Goal: Task Accomplishment & Management: Complete application form

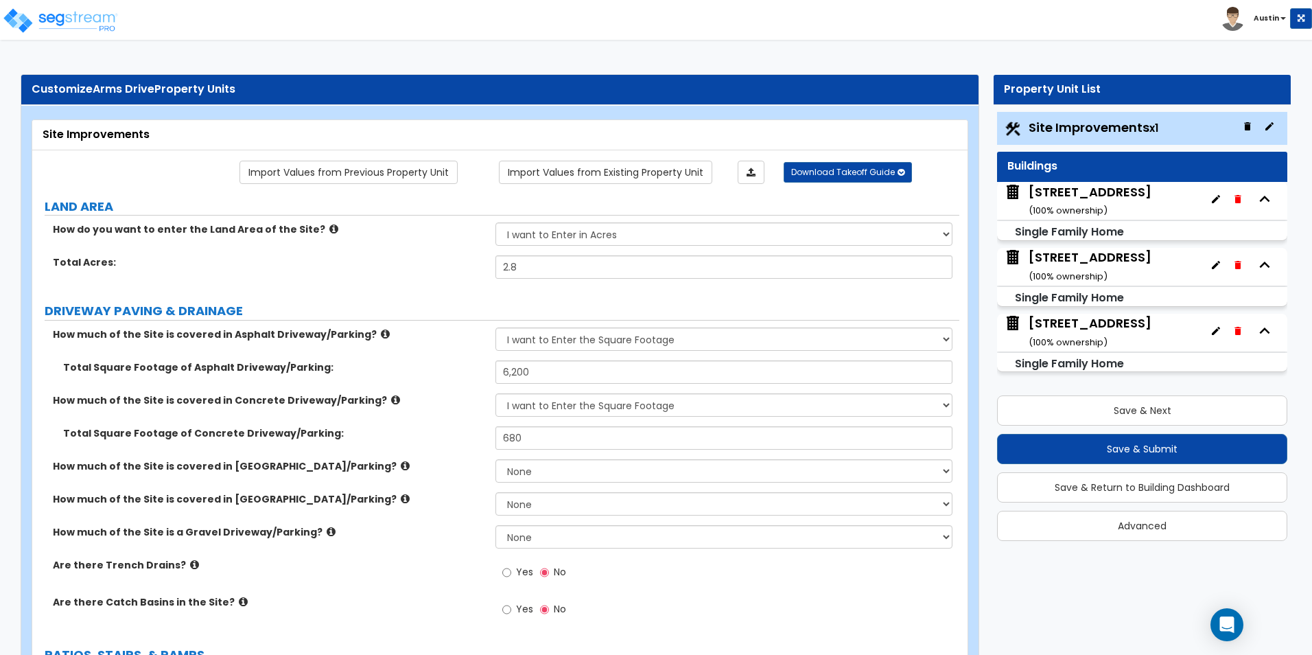
select select "2"
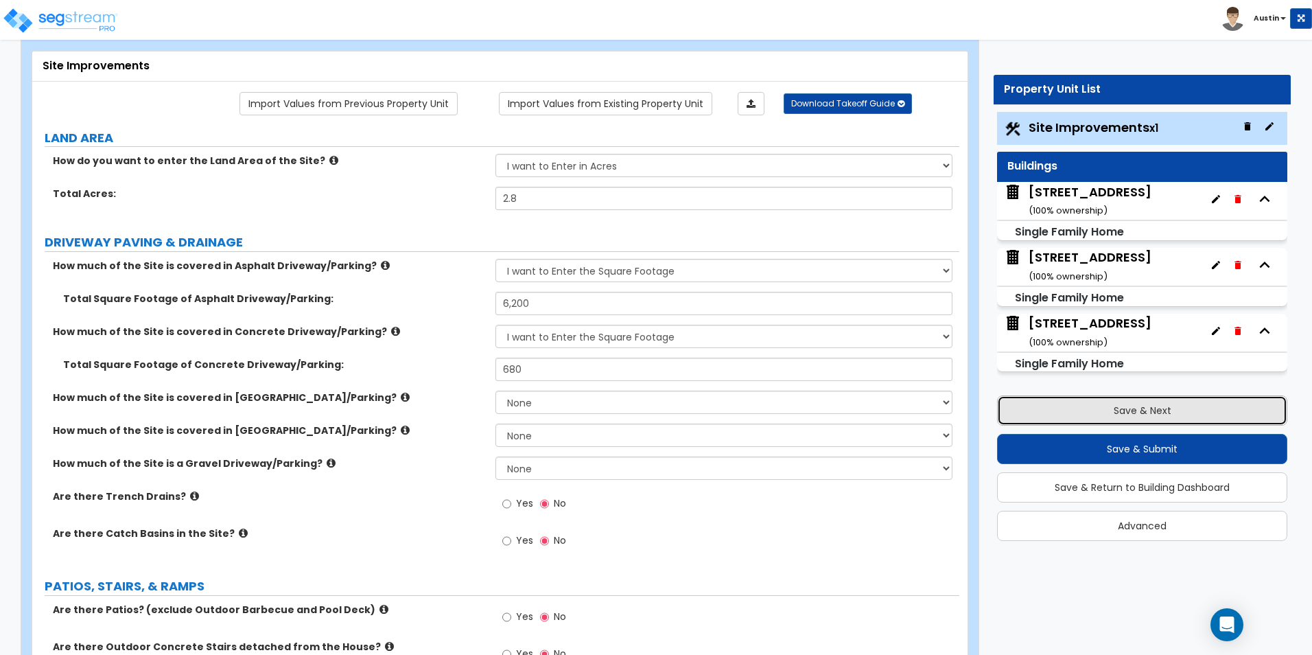
click at [1128, 406] on button "Save & Next" at bounding box center [1142, 410] width 290 height 30
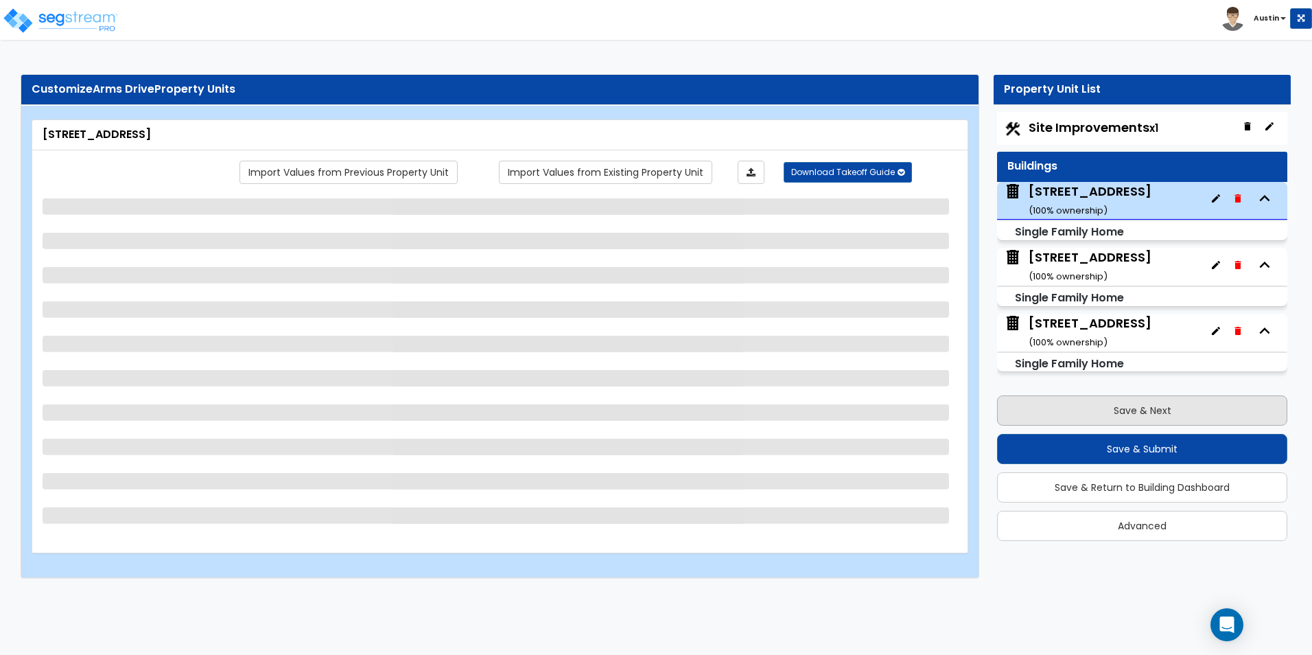
scroll to position [0, 0]
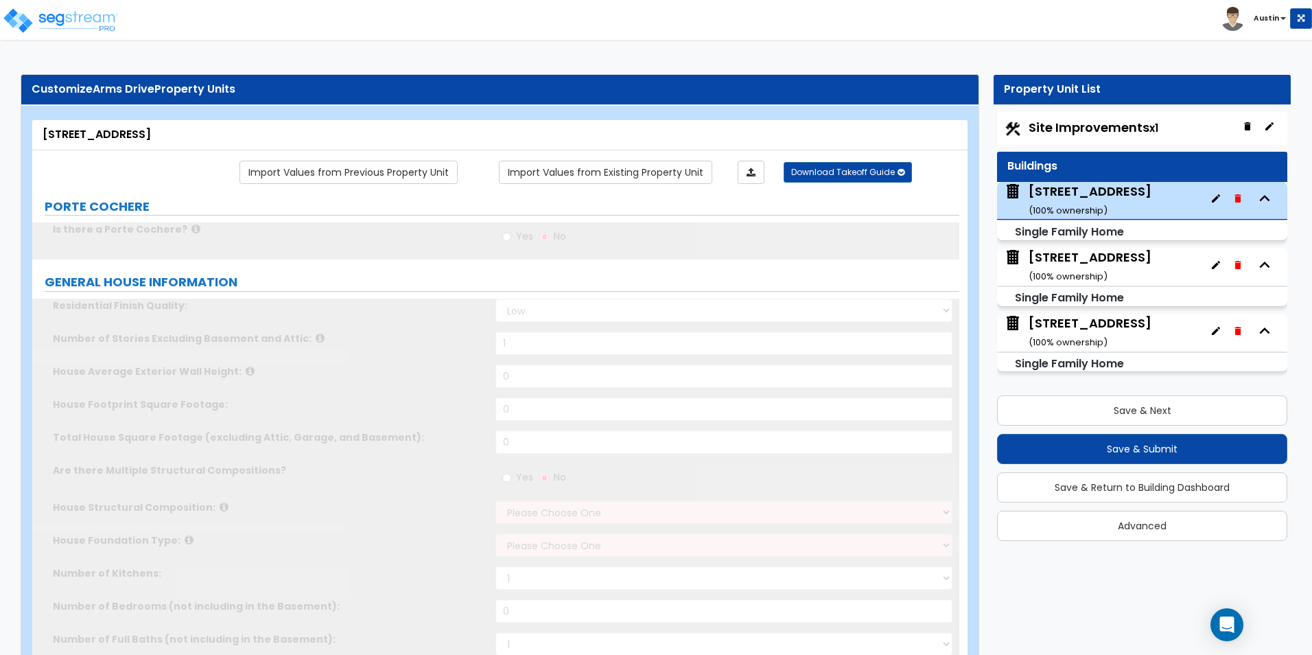
type input "1"
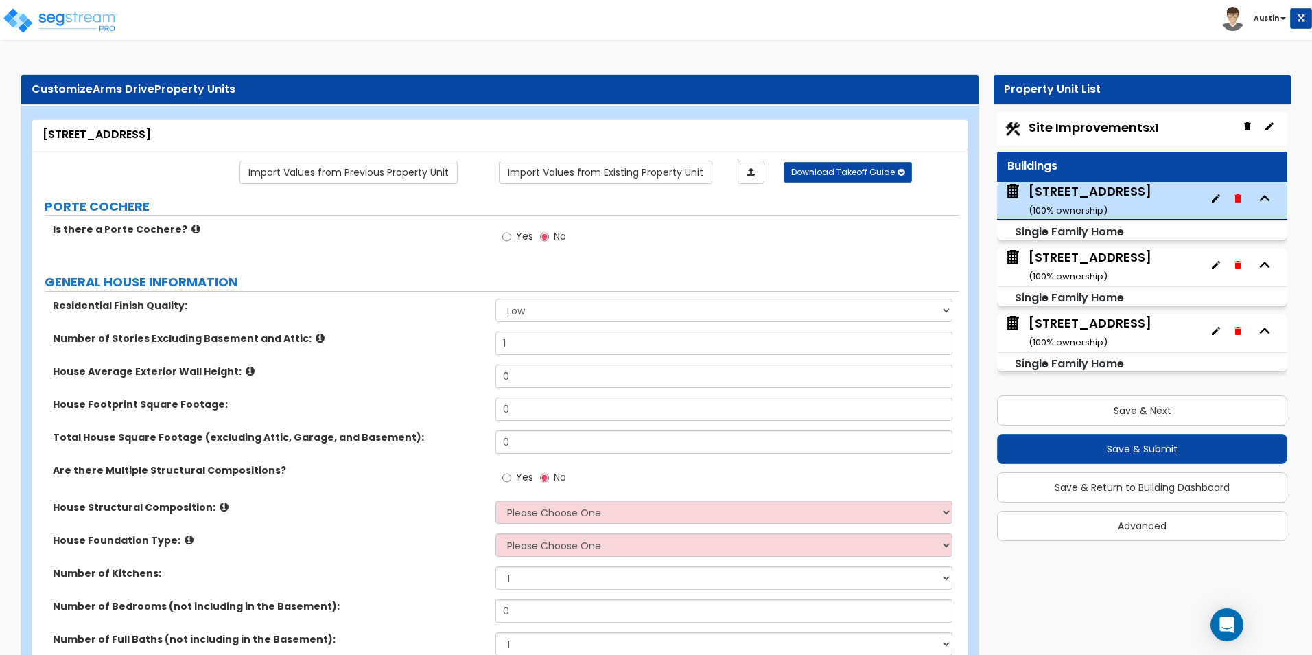
click at [1108, 130] on span "Site Improvements x1" at bounding box center [1094, 127] width 130 height 17
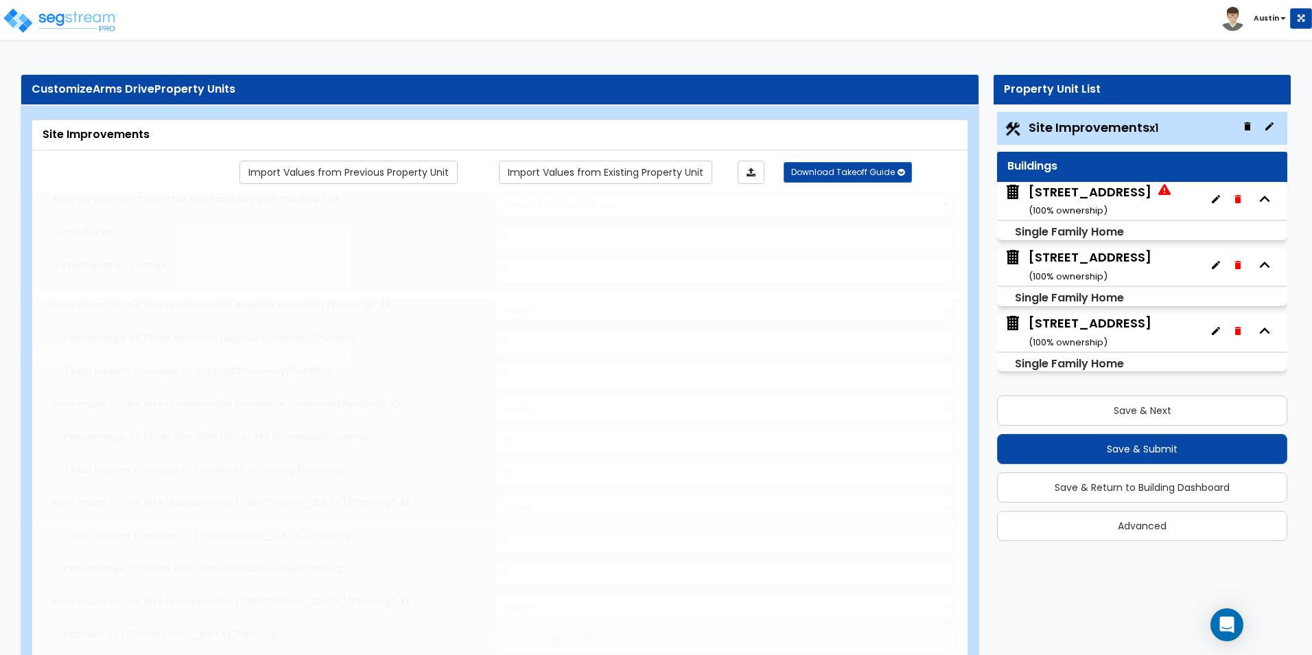
type input "2.8"
select select "2"
type input "6200"
select select "2"
type input "680"
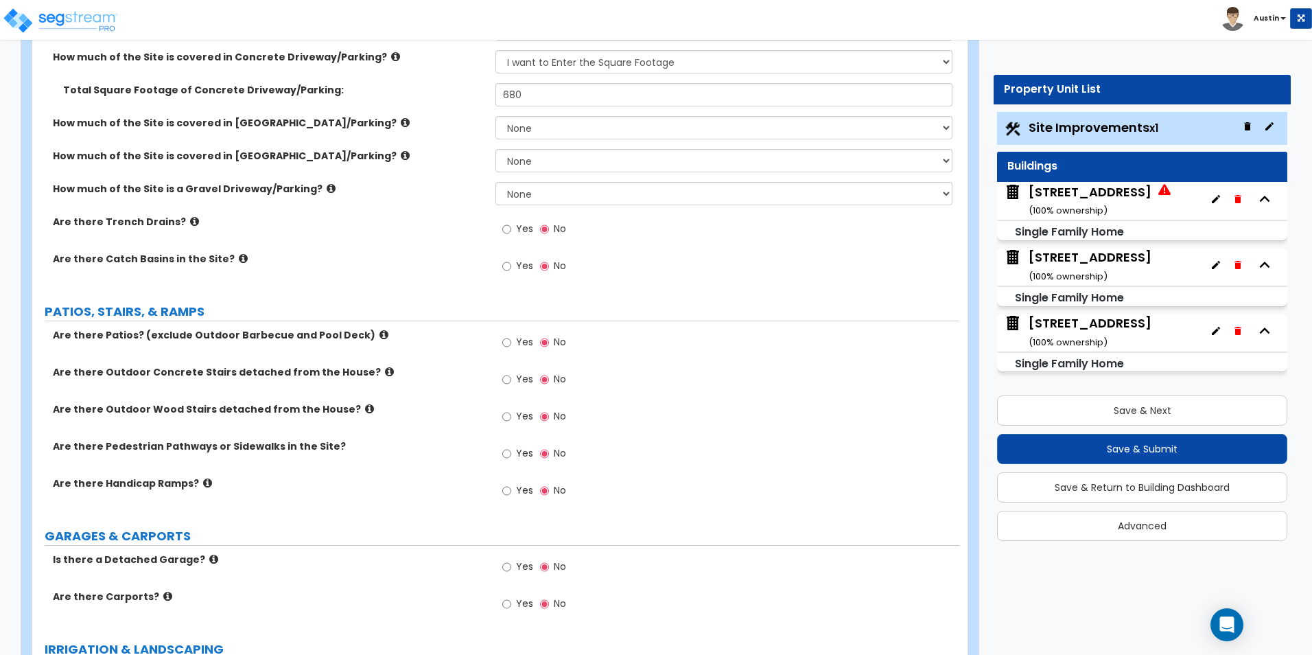
scroll to position [412, 0]
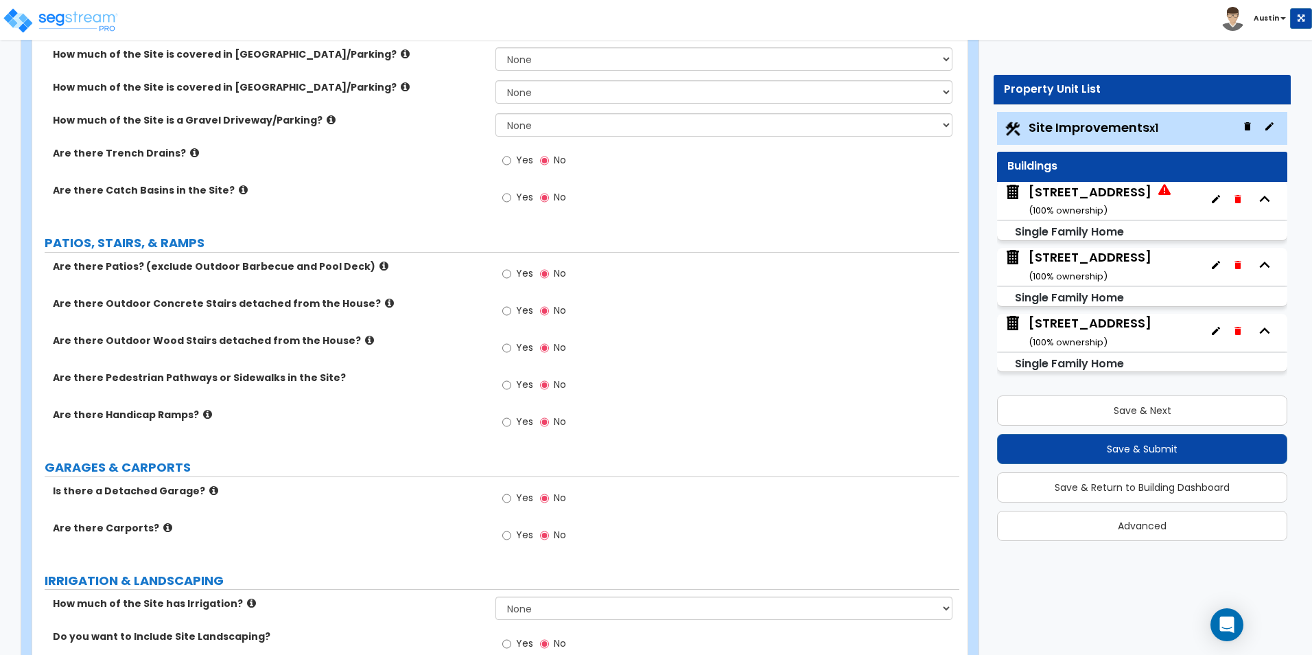
click at [515, 381] on label "Yes" at bounding box center [517, 386] width 31 height 23
click at [511, 381] on input "Yes" at bounding box center [506, 384] width 9 height 15
radio input "true"
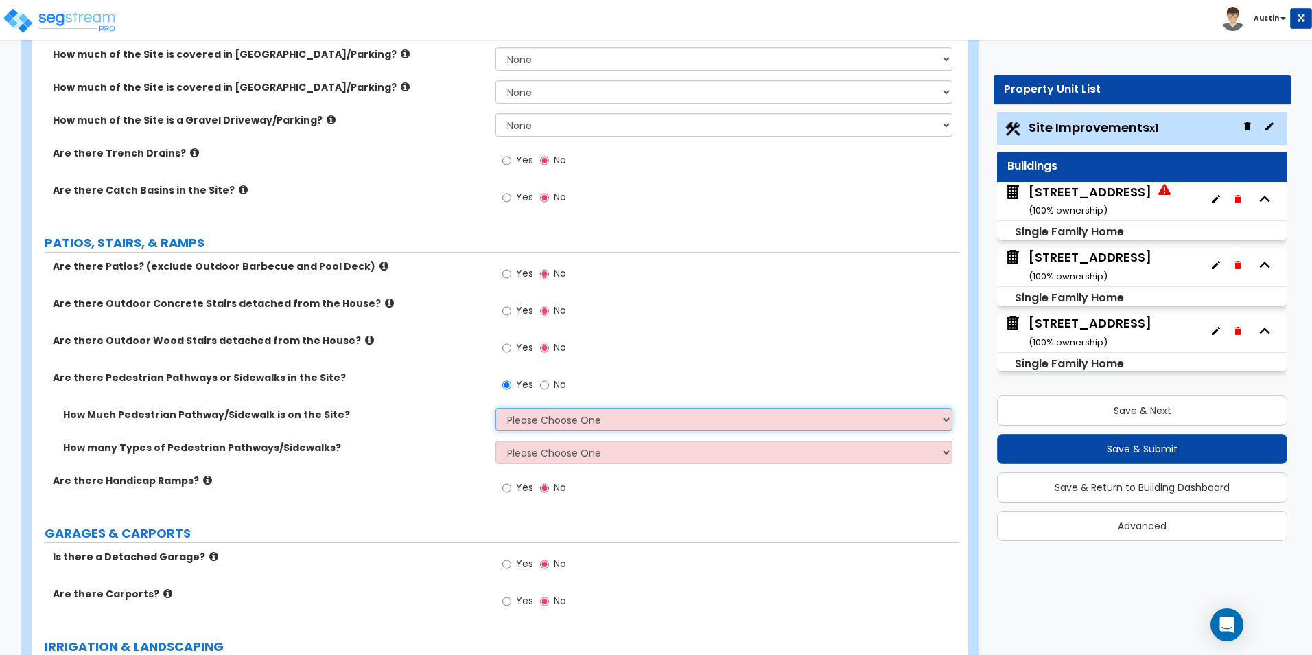
click at [545, 421] on select "Please Choose One I Don't Know, Please Estimate For Me Enter Linear Footage" at bounding box center [723, 419] width 456 height 23
select select "2"
click at [495, 408] on select "Please Choose One I Don't Know, Please Estimate For Me Enter Linear Footage" at bounding box center [723, 419] width 456 height 23
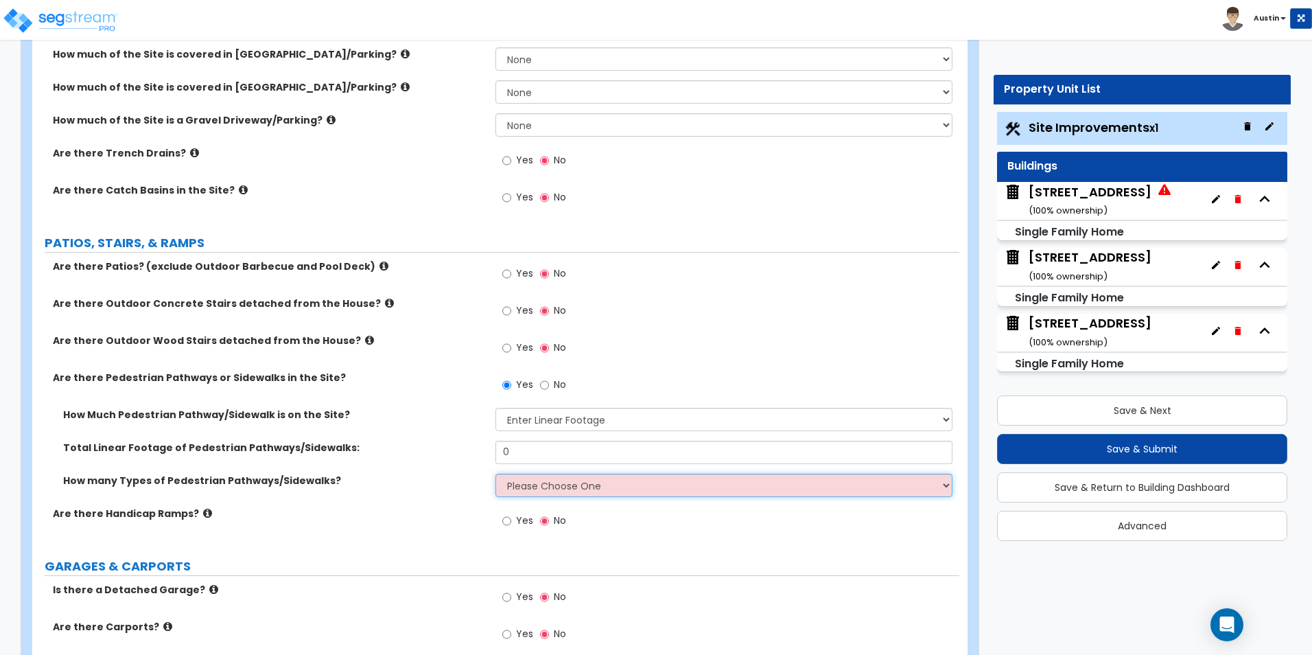
click at [568, 495] on select "Please Choose One 1 2 3" at bounding box center [723, 484] width 456 height 23
select select "1"
click at [495, 473] on select "Please Choose One 1 2 3" at bounding box center [723, 484] width 456 height 23
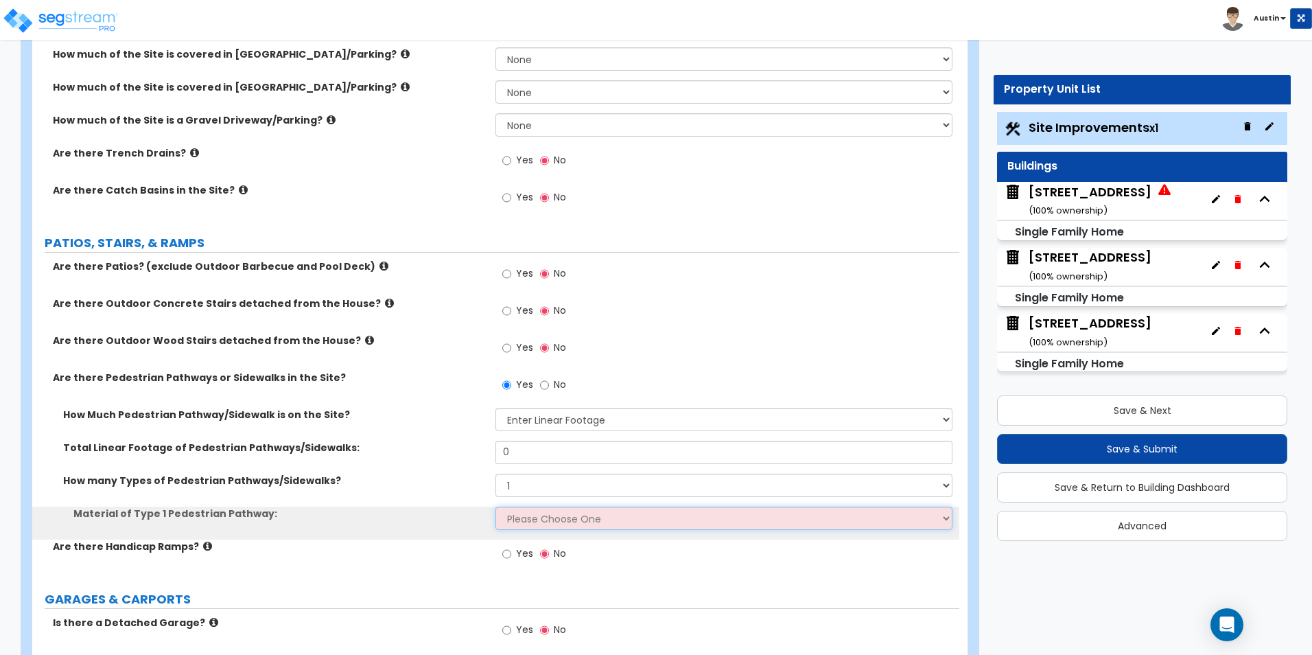
click at [565, 517] on select "Please Choose One Bare Concrete Stamped Concrete Brick Pavers Stone Pavers Wood…" at bounding box center [723, 517] width 456 height 23
select select "1"
click at [495, 506] on select "Please Choose One Bare Concrete Stamped Concrete Brick Pavers Stone Pavers Wood…" at bounding box center [723, 517] width 456 height 23
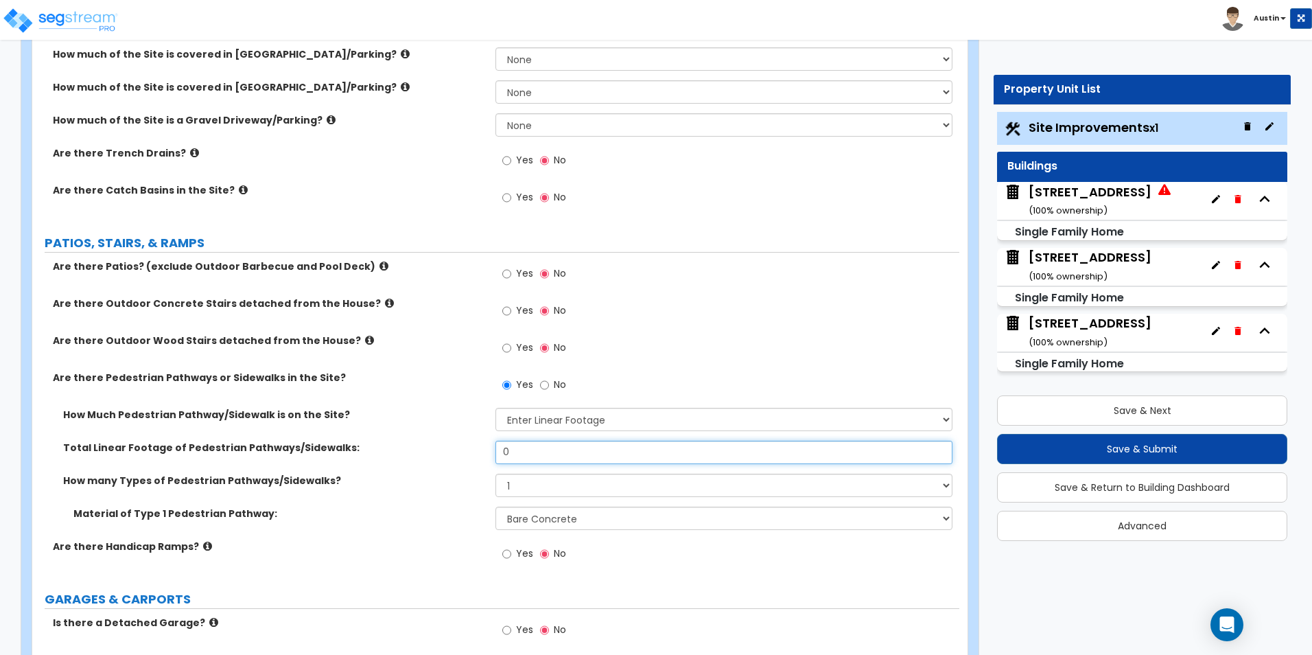
click at [585, 456] on input "0" at bounding box center [723, 452] width 456 height 23
type input "6"
type input "70"
click at [358, 419] on label "How Much Pedestrian Pathway/Sidewalk is on the Site?" at bounding box center [274, 415] width 422 height 14
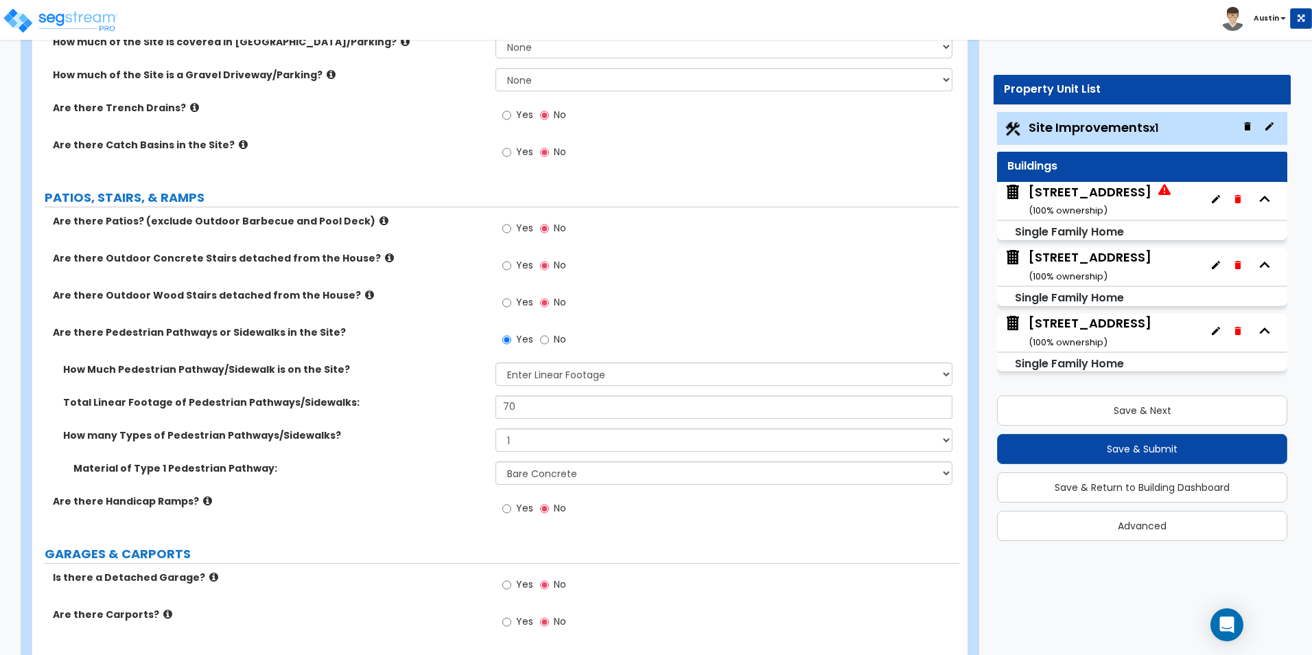
scroll to position [480, 0]
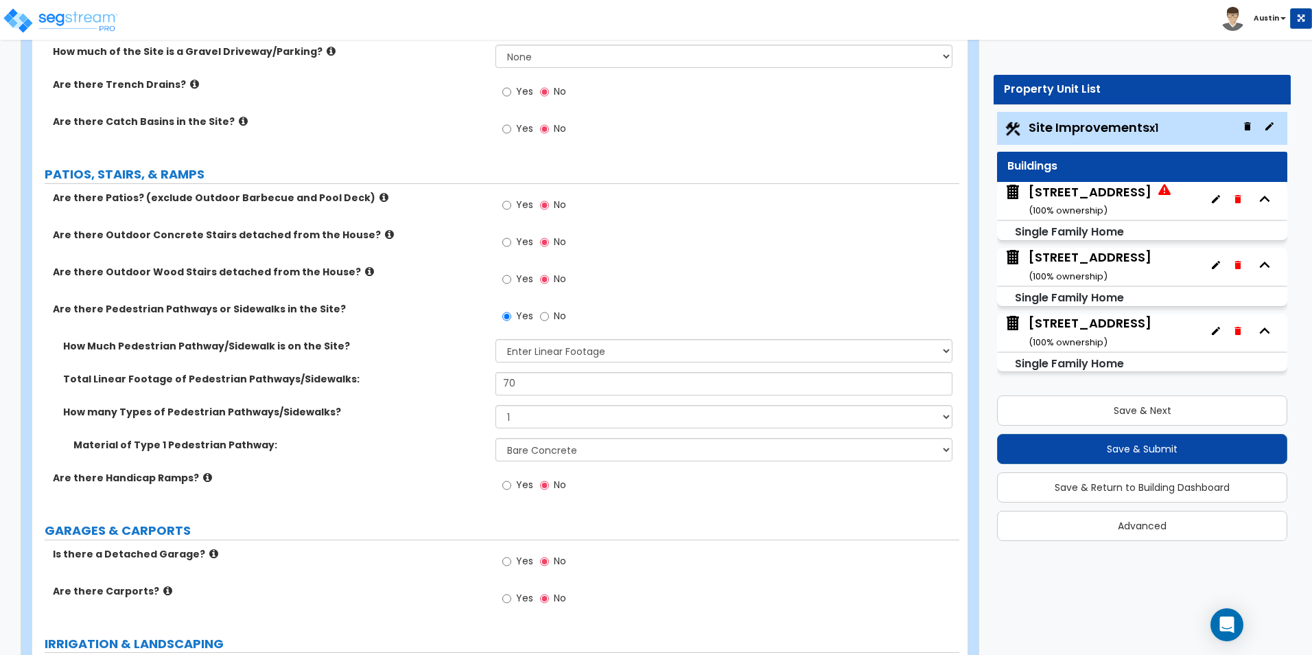
click at [203, 476] on icon at bounding box center [207, 477] width 9 height 10
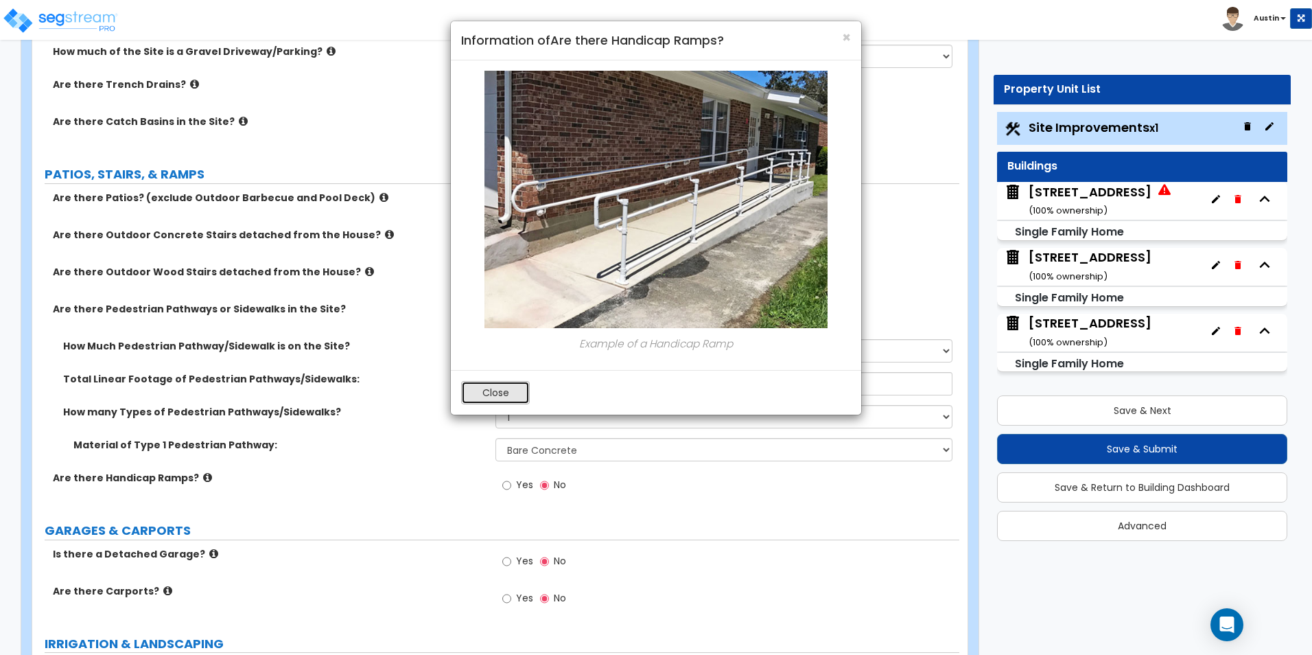
click at [513, 390] on button "Close" at bounding box center [495, 392] width 69 height 23
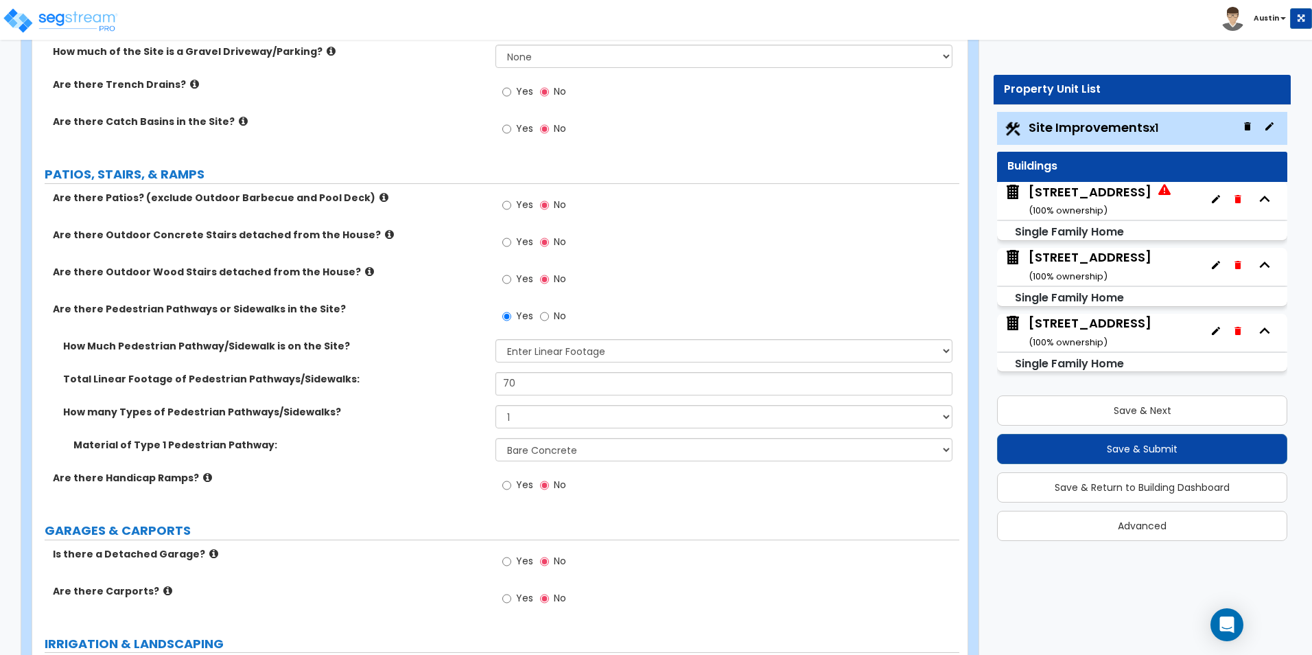
click at [365, 270] on icon at bounding box center [369, 271] width 9 height 10
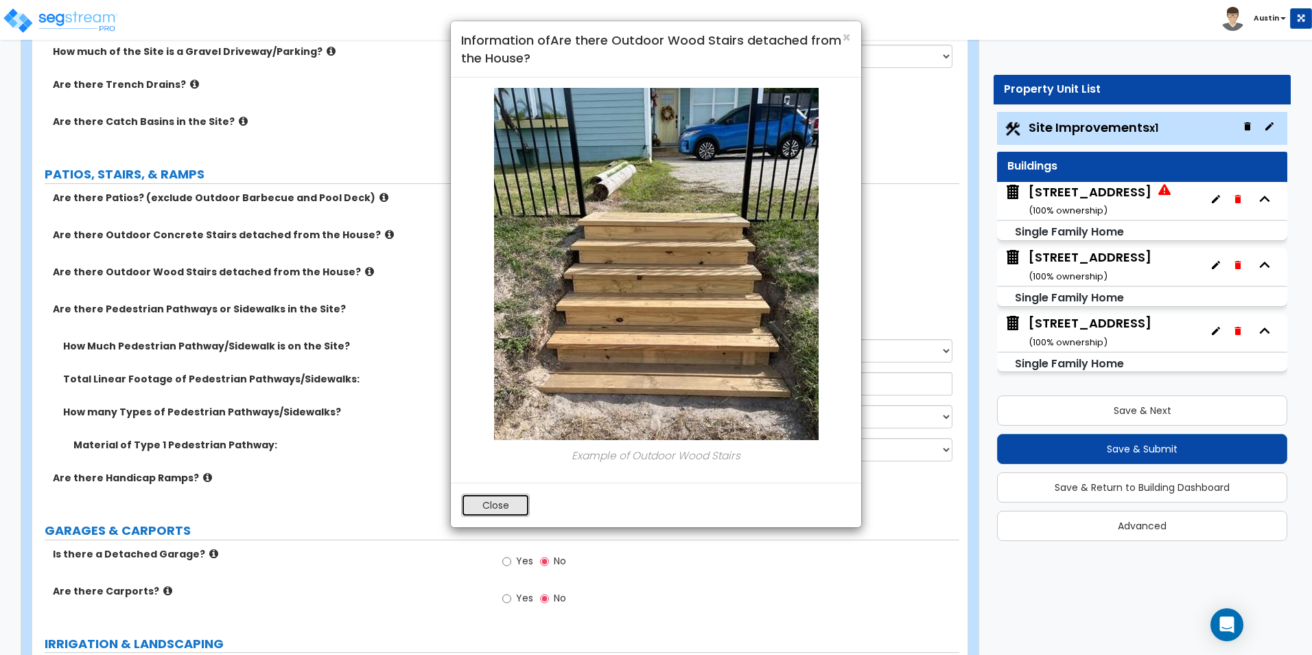
click at [484, 501] on button "Close" at bounding box center [495, 504] width 69 height 23
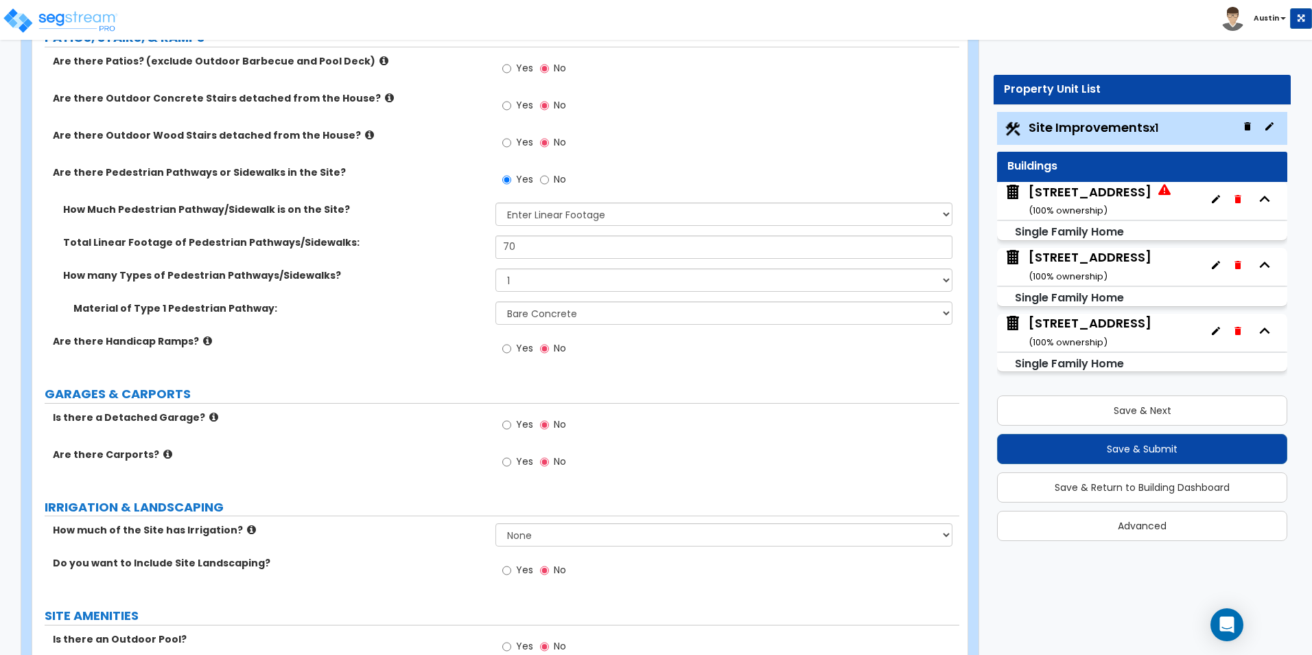
scroll to position [618, 0]
click at [516, 425] on span "Yes" at bounding box center [524, 424] width 17 height 14
click at [511, 425] on input "Yes" at bounding box center [506, 424] width 9 height 15
radio input "true"
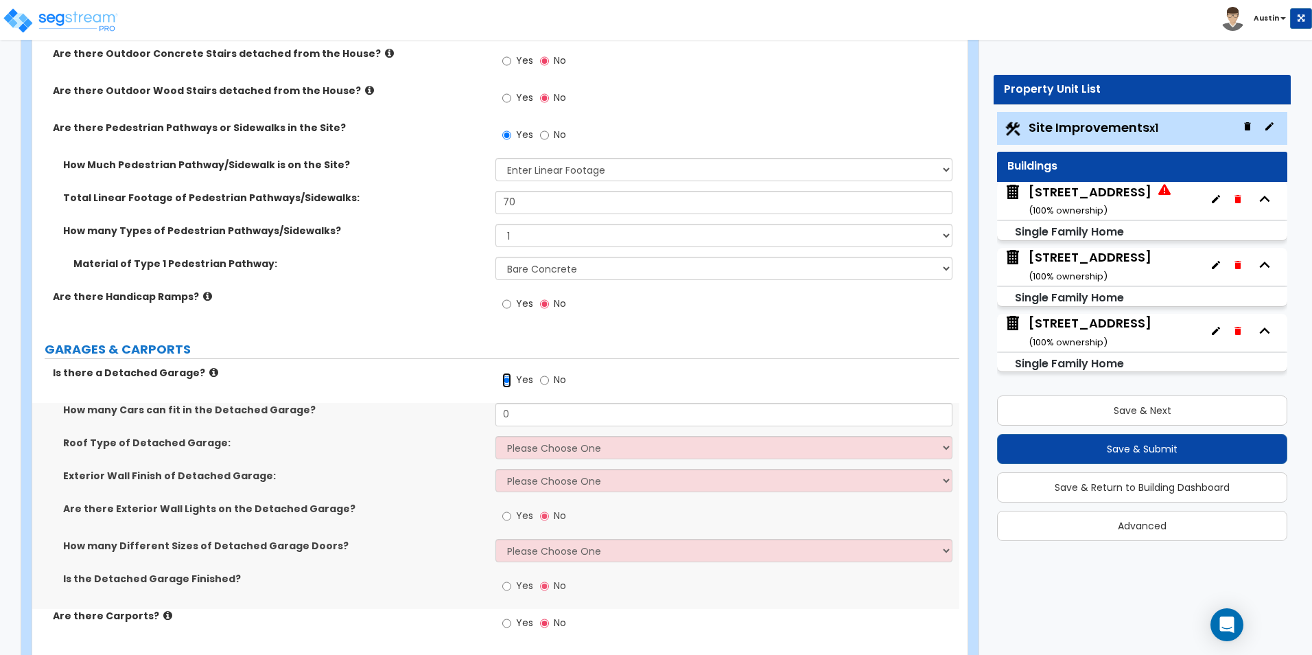
scroll to position [686, 0]
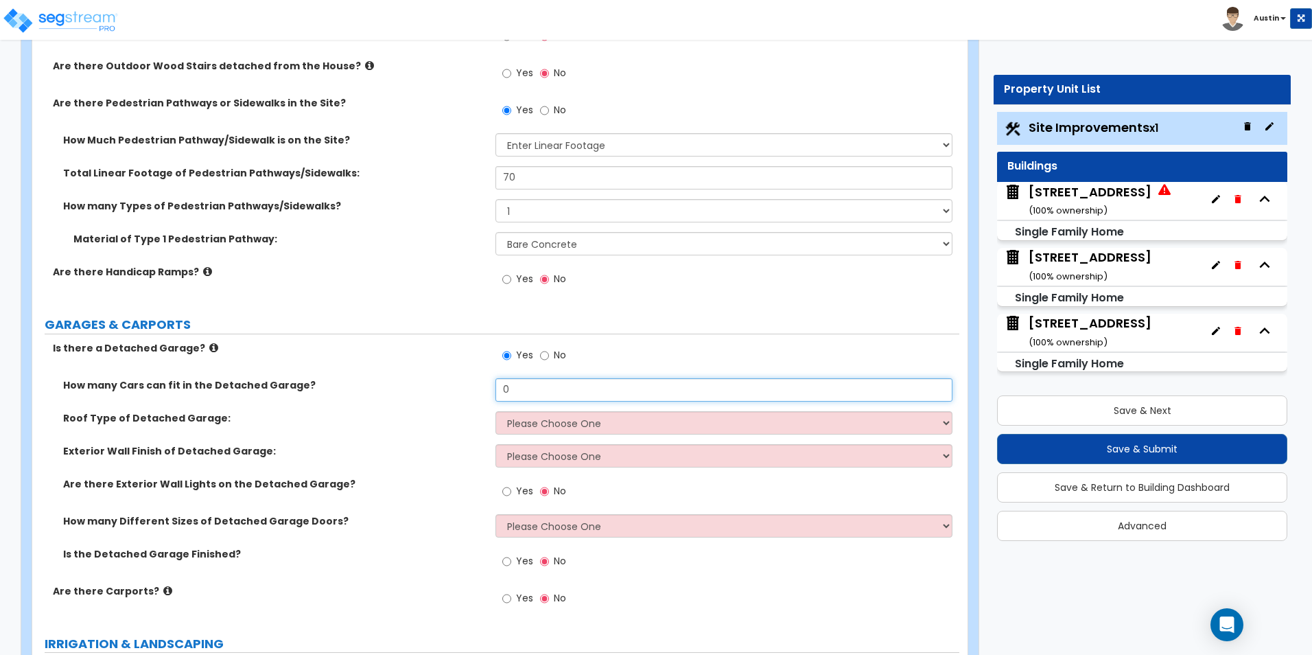
click at [562, 383] on input "0" at bounding box center [723, 389] width 456 height 23
type input "2"
click at [559, 411] on select "Please Choose One Gabled Roof Flat Roof" at bounding box center [723, 422] width 456 height 23
select select "1"
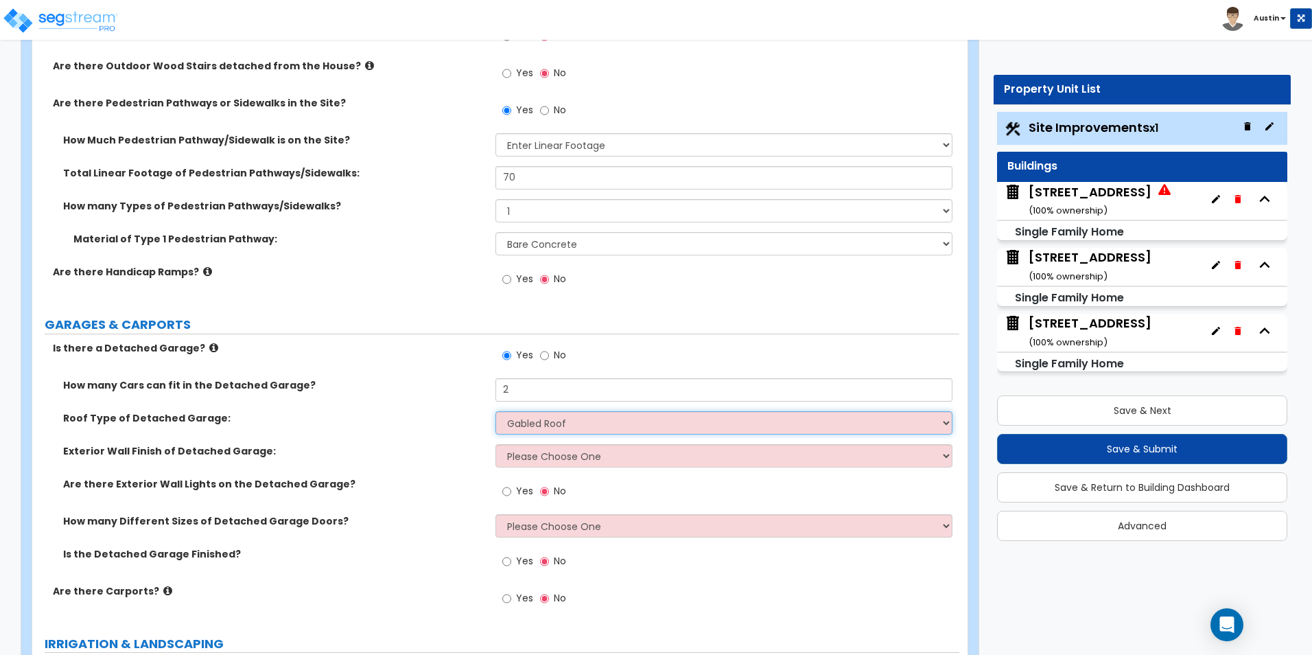
click at [495, 411] on select "Please Choose One Gabled Roof Flat Roof" at bounding box center [723, 422] width 456 height 23
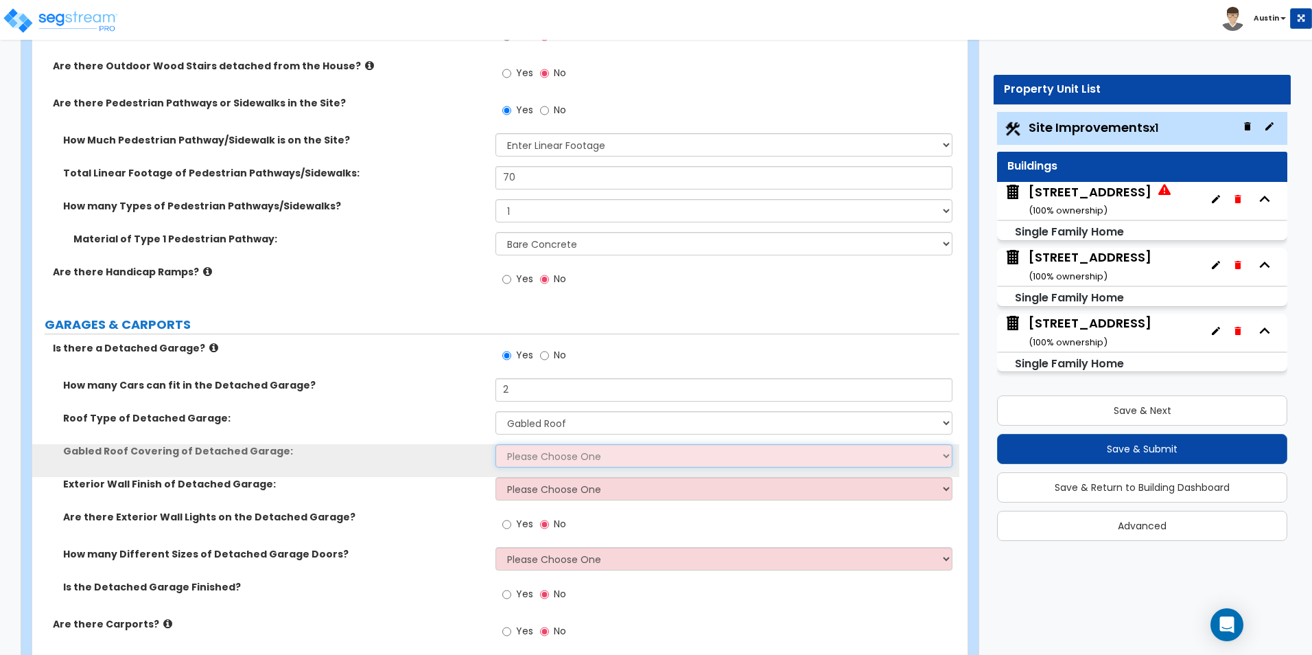
click at [550, 458] on select "Please Choose One Asphalt Shingle Clay Tile Wood Shingle Metal Shingle Standing…" at bounding box center [723, 455] width 456 height 23
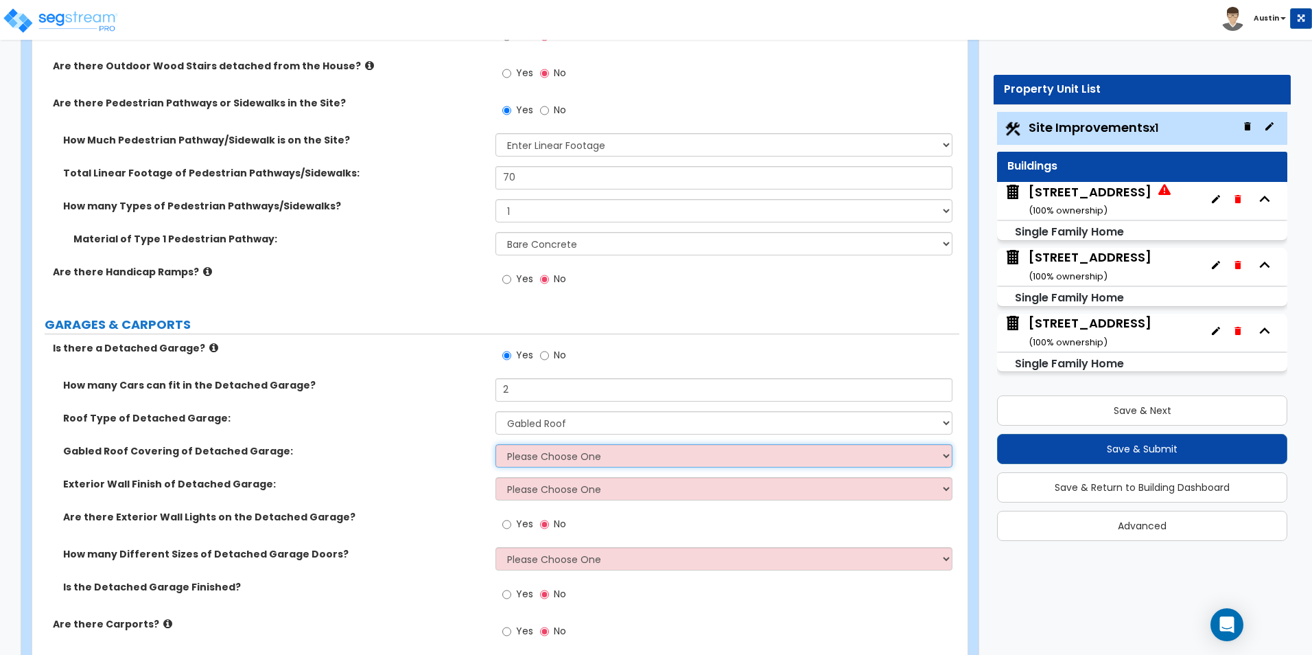
select select "1"
click at [495, 444] on select "Please Choose One Asphalt Shingle Clay Tile Wood Shingle Metal Shingle Standing…" at bounding box center [723, 455] width 456 height 23
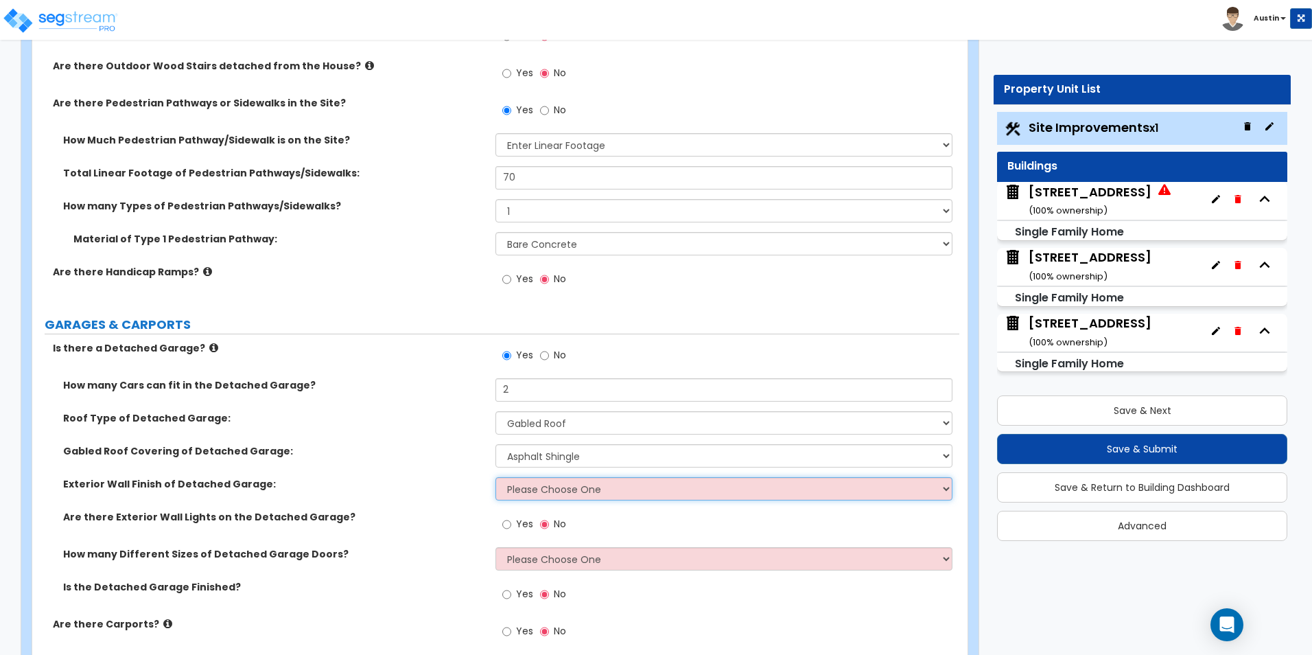
click at [559, 492] on select "Please Choose One Brick Veneer Stone Veneer Wood Siding Vinyl Siding Standing S…" at bounding box center [723, 488] width 456 height 23
select select "1"
click at [495, 477] on select "Please Choose One Brick Veneer Stone Veneer Wood Siding Vinyl Siding Standing S…" at bounding box center [723, 488] width 456 height 23
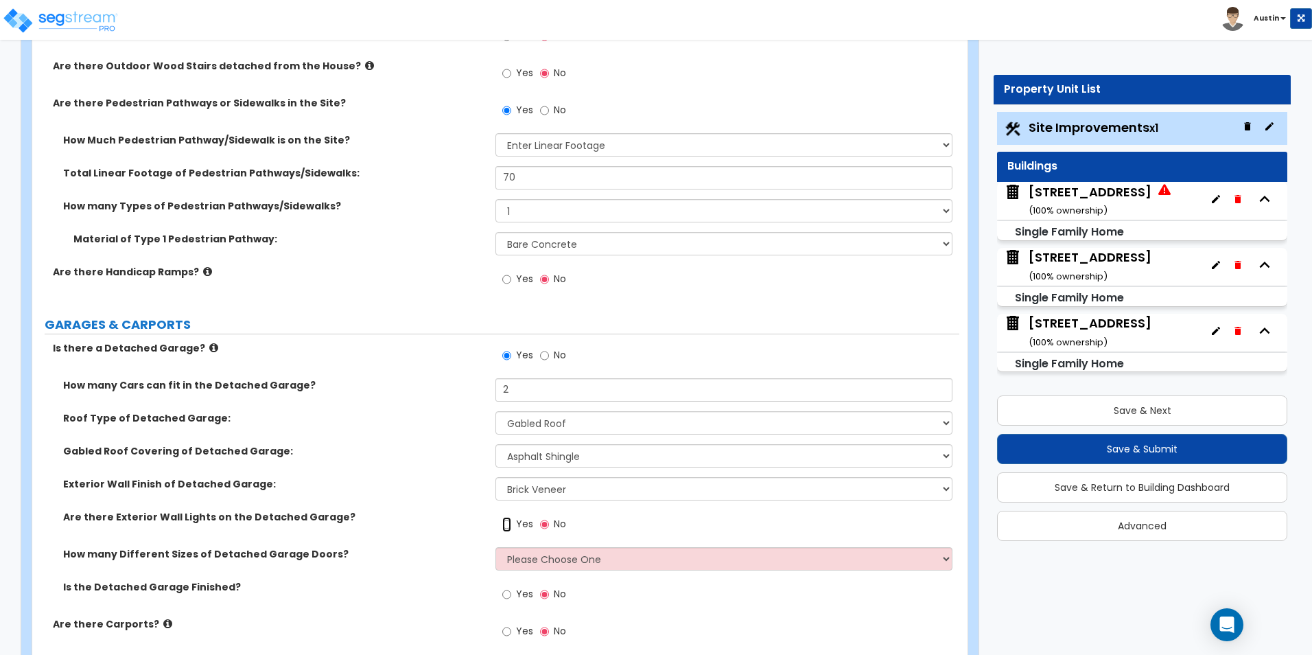
click at [508, 522] on input "Yes" at bounding box center [506, 524] width 9 height 15
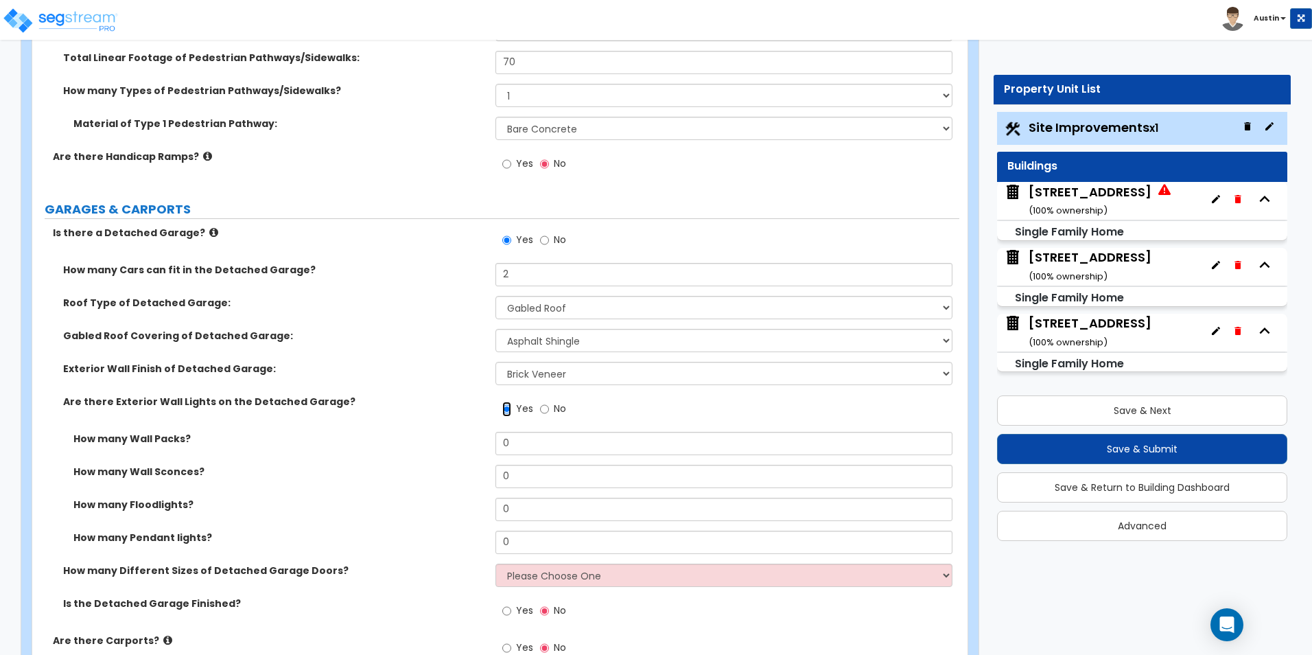
scroll to position [823, 0]
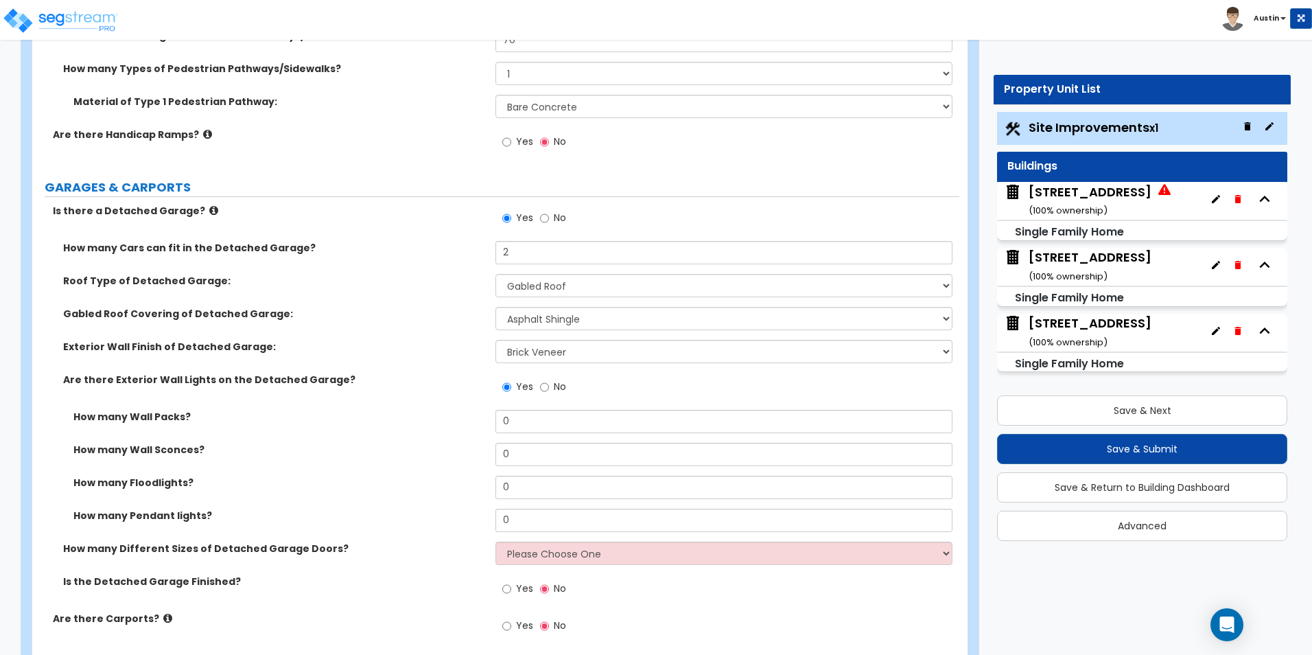
click at [557, 390] on span "No" at bounding box center [560, 386] width 12 height 14
click at [549, 390] on input "No" at bounding box center [544, 386] width 9 height 15
radio input "false"
radio input "true"
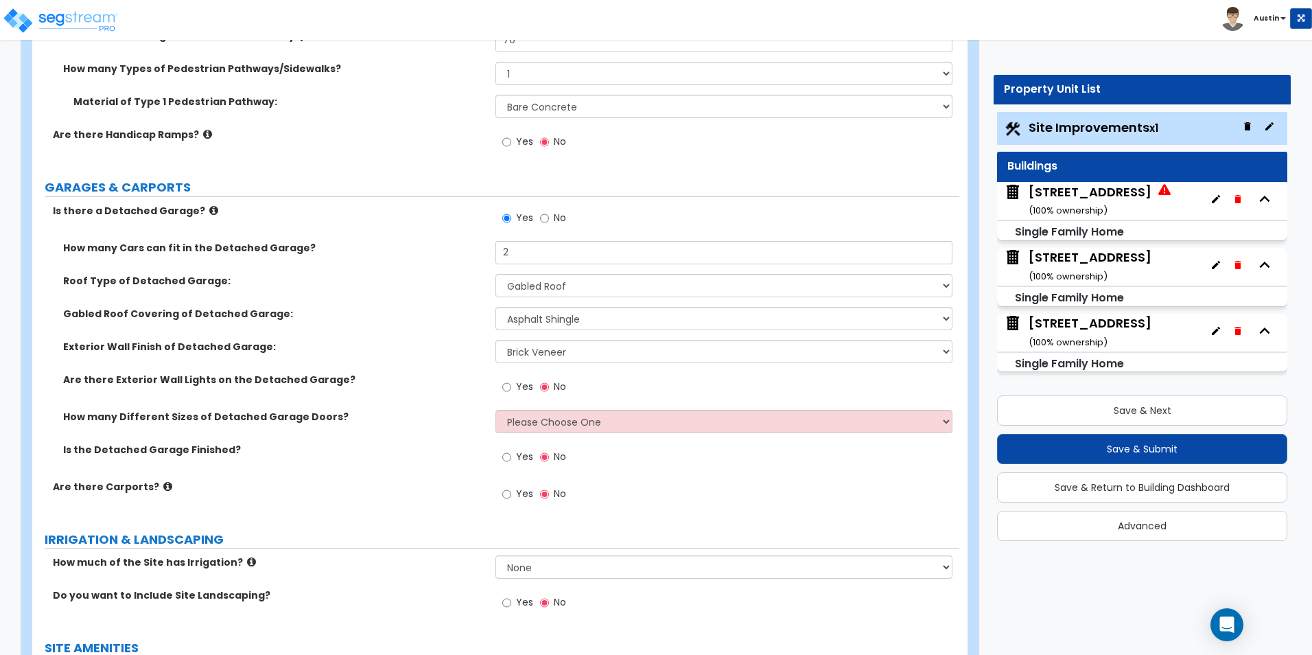
click at [516, 389] on span "Yes" at bounding box center [524, 386] width 17 height 14
click at [511, 389] on input "Yes" at bounding box center [506, 386] width 9 height 15
radio input "true"
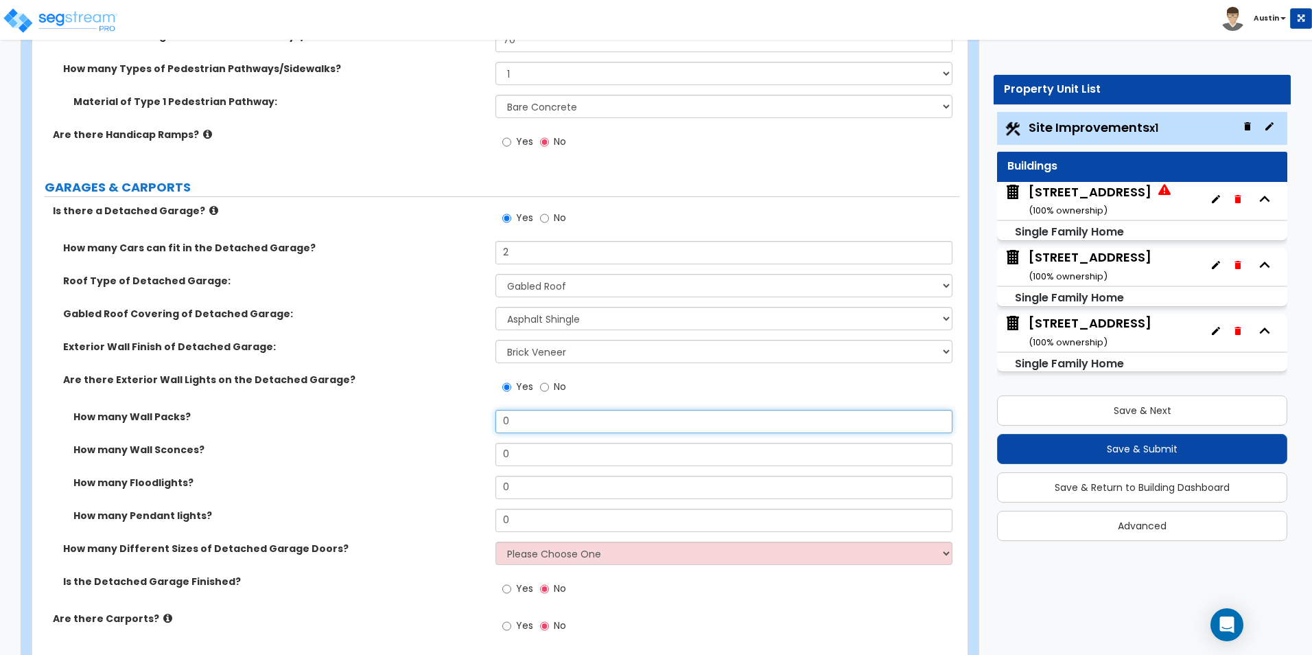
click at [533, 420] on input "0" at bounding box center [723, 421] width 456 height 23
click at [534, 420] on input "0" at bounding box center [723, 421] width 456 height 23
click at [511, 424] on input "0" at bounding box center [723, 421] width 456 height 23
type input "2"
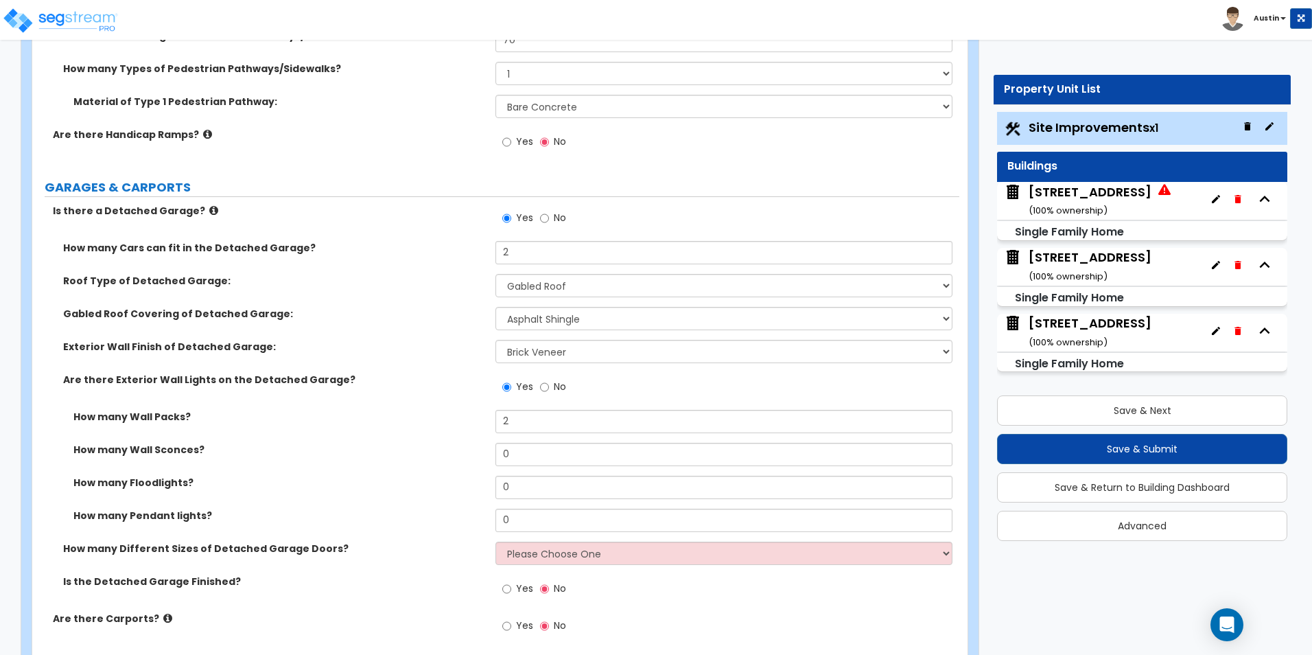
click at [371, 433] on div "How many Wall Packs? 2" at bounding box center [495, 426] width 927 height 33
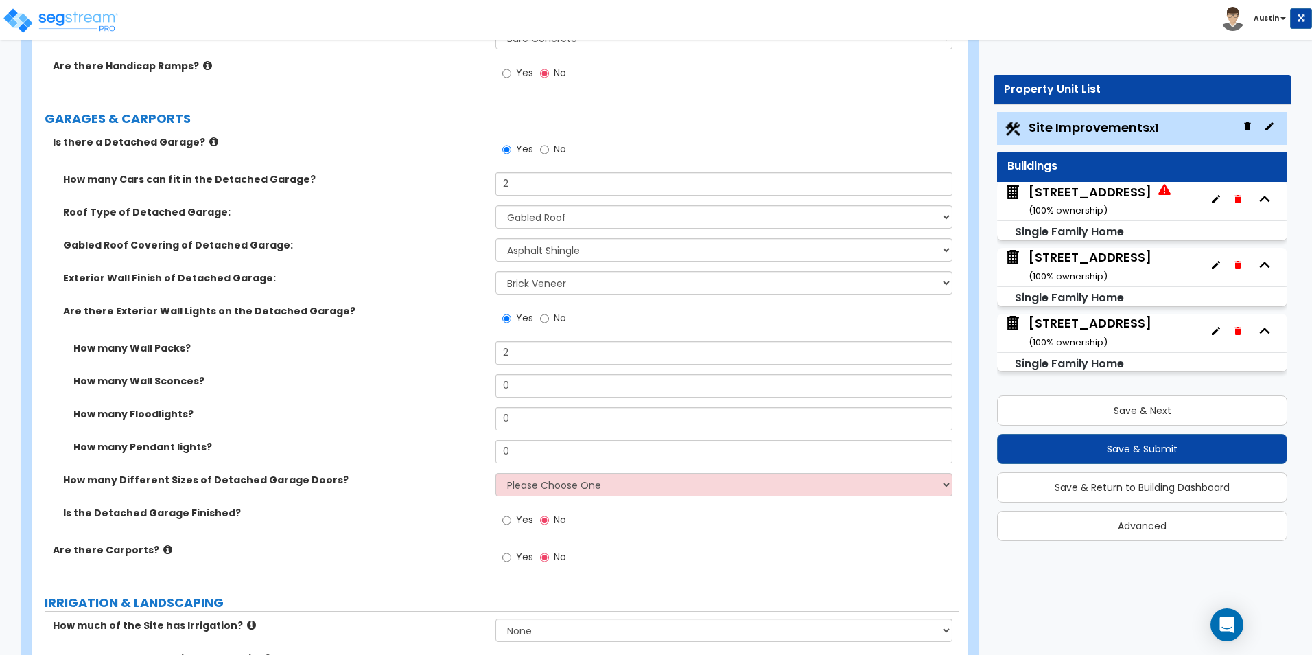
scroll to position [961, 0]
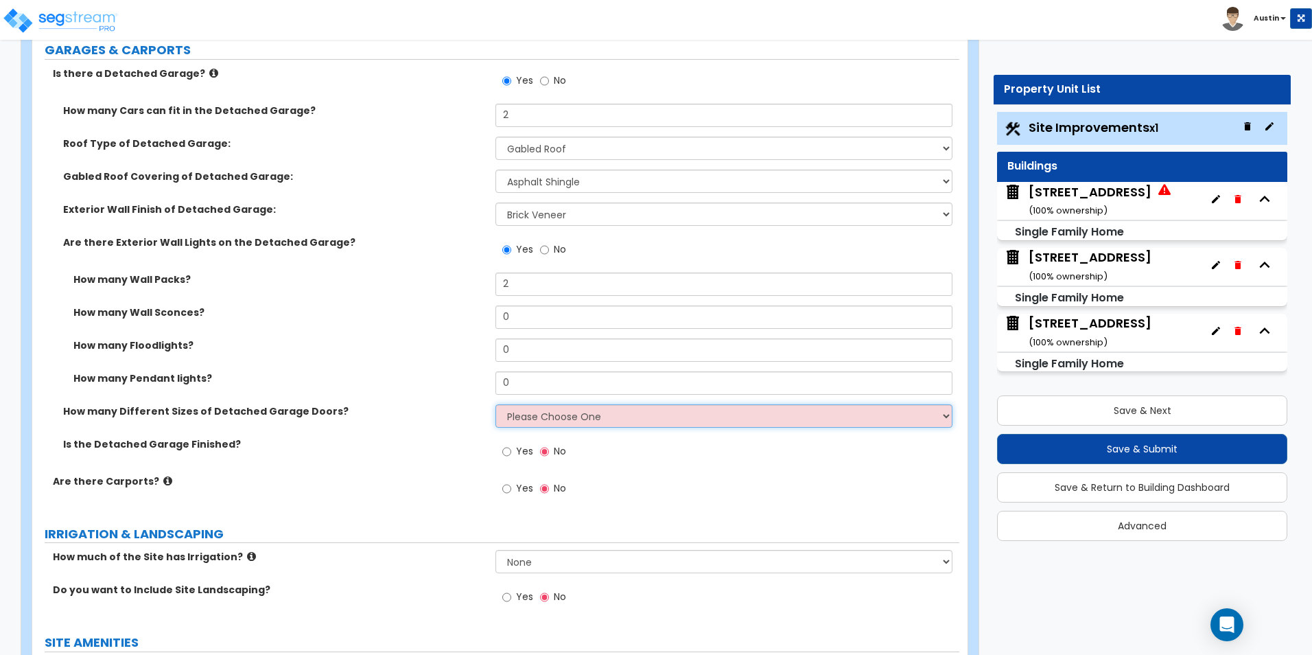
click at [529, 419] on select "Please Choose One 1 2" at bounding box center [723, 415] width 456 height 23
select select "1"
click at [495, 404] on select "Please Choose One 1 2" at bounding box center [723, 415] width 456 height 23
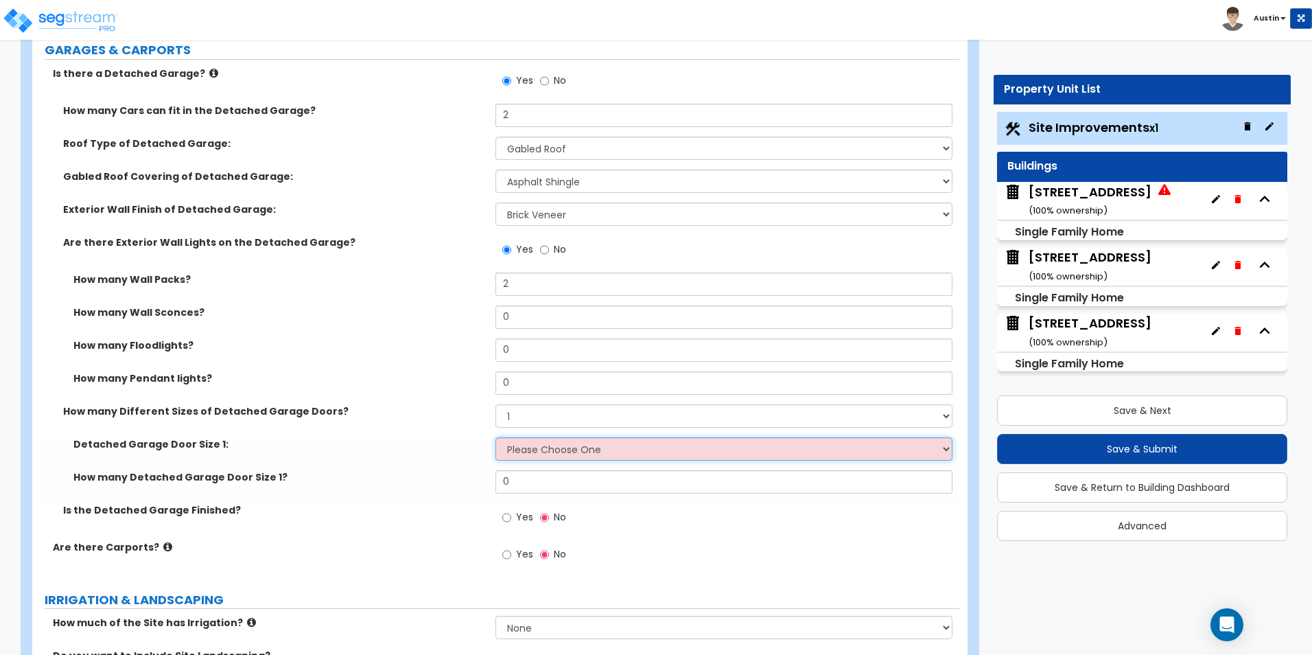
click at [524, 452] on select "Please Choose One 9' x 7' 16' x 7'" at bounding box center [723, 448] width 456 height 23
select select "1"
click at [495, 437] on select "Please Choose One 9' x 7' 16' x 7'" at bounding box center [723, 448] width 456 height 23
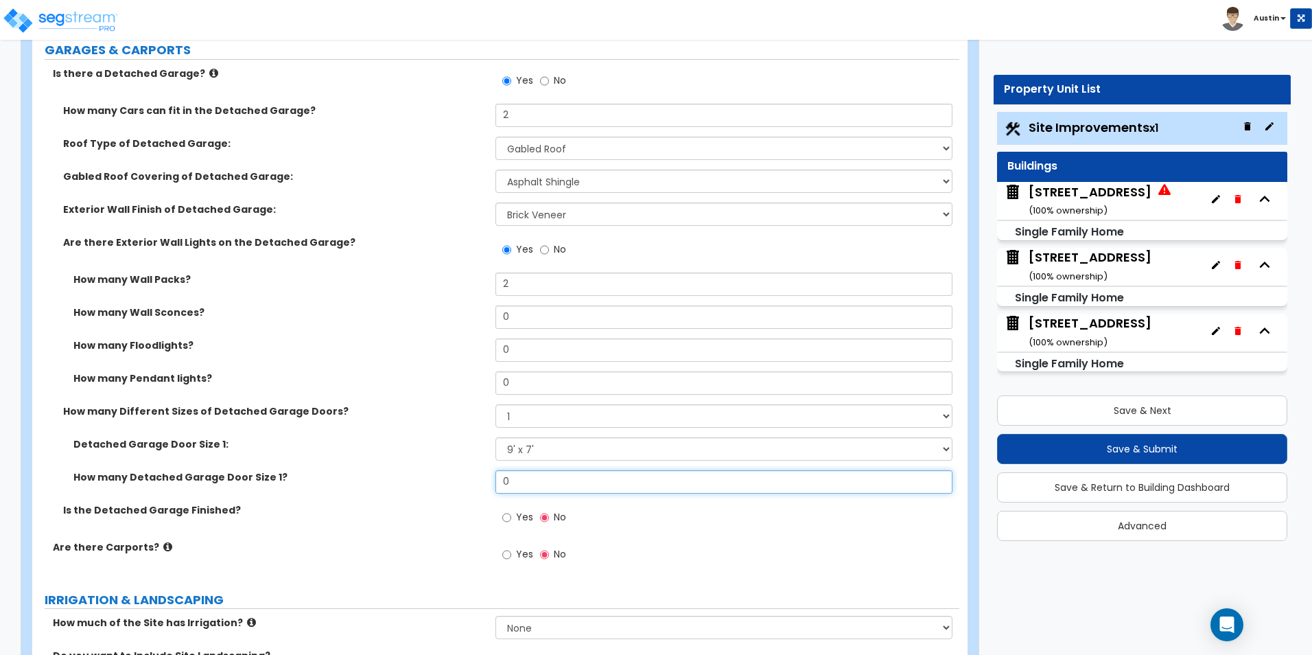
click at [535, 487] on input "0" at bounding box center [723, 481] width 456 height 23
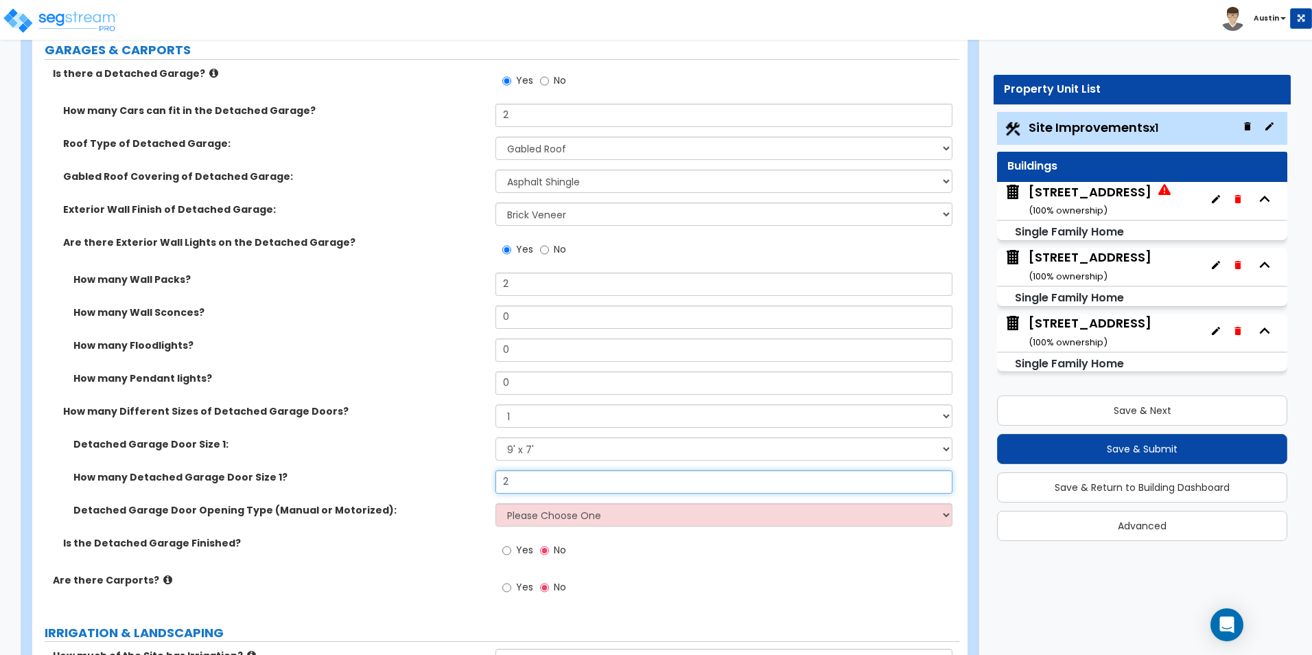
type input "2"
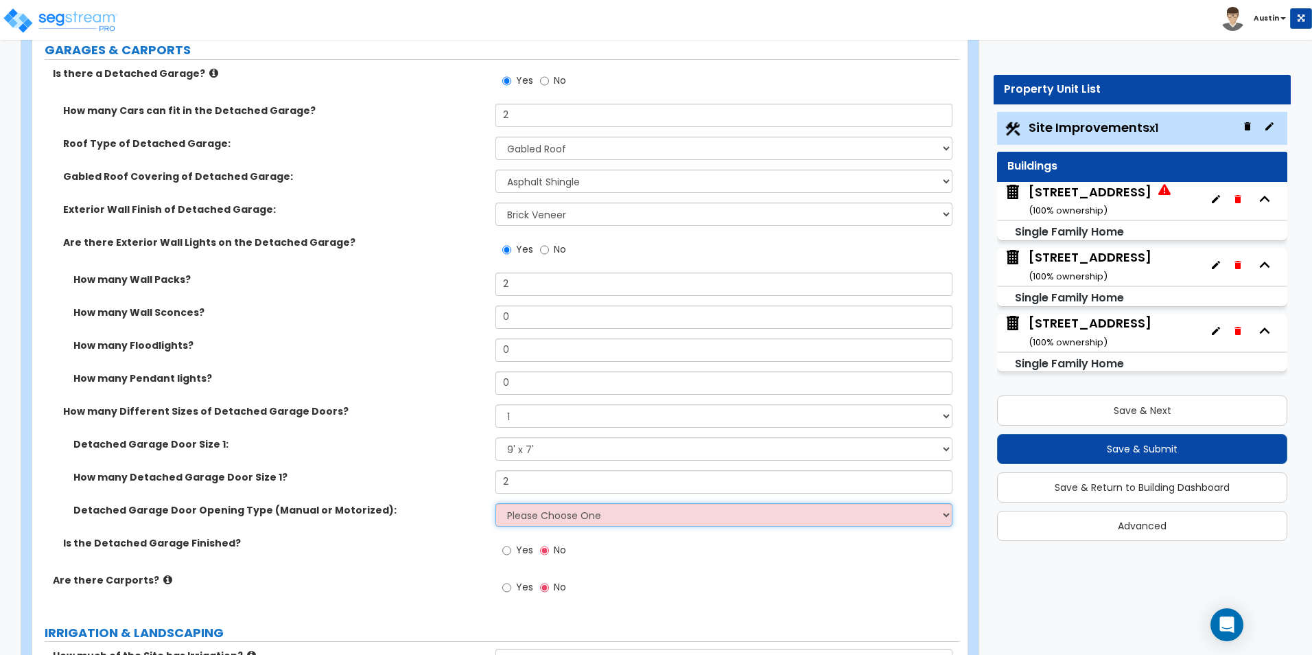
click at [546, 513] on select "Please Choose One All Manual All Motorized Some are Motorized" at bounding box center [723, 514] width 456 height 23
select select "2"
click at [495, 503] on select "Please Choose One All Manual All Motorized Some are Motorized" at bounding box center [723, 514] width 456 height 23
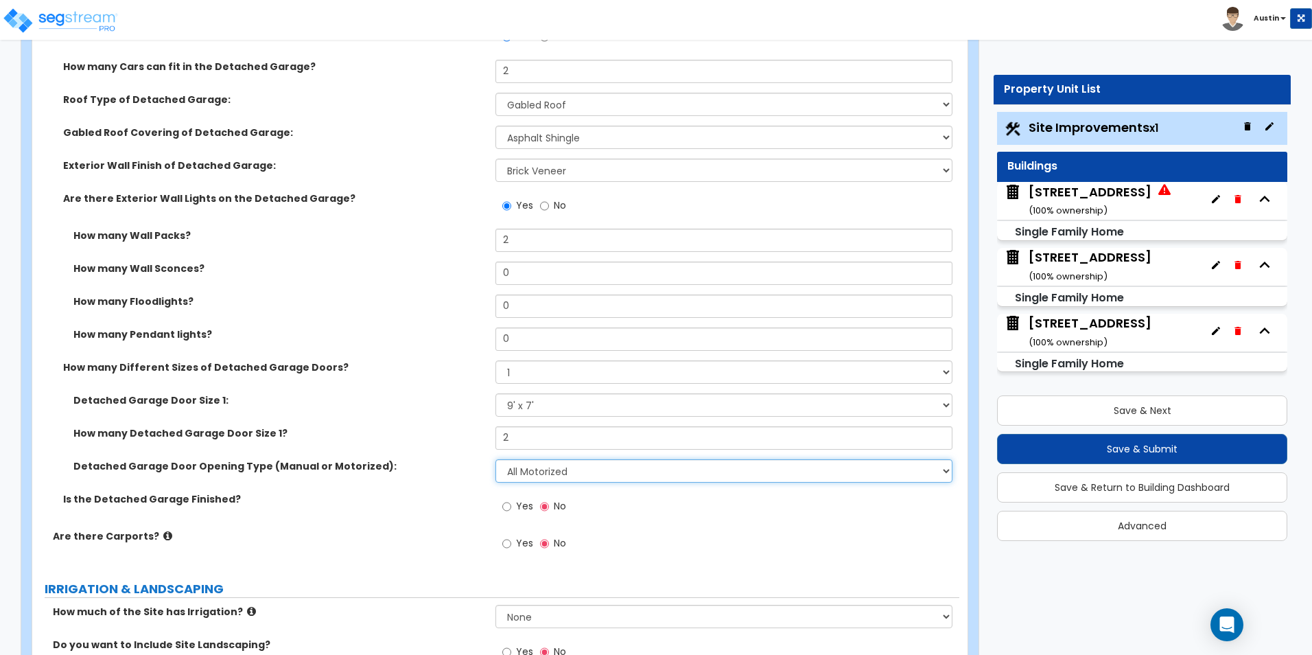
scroll to position [1029, 0]
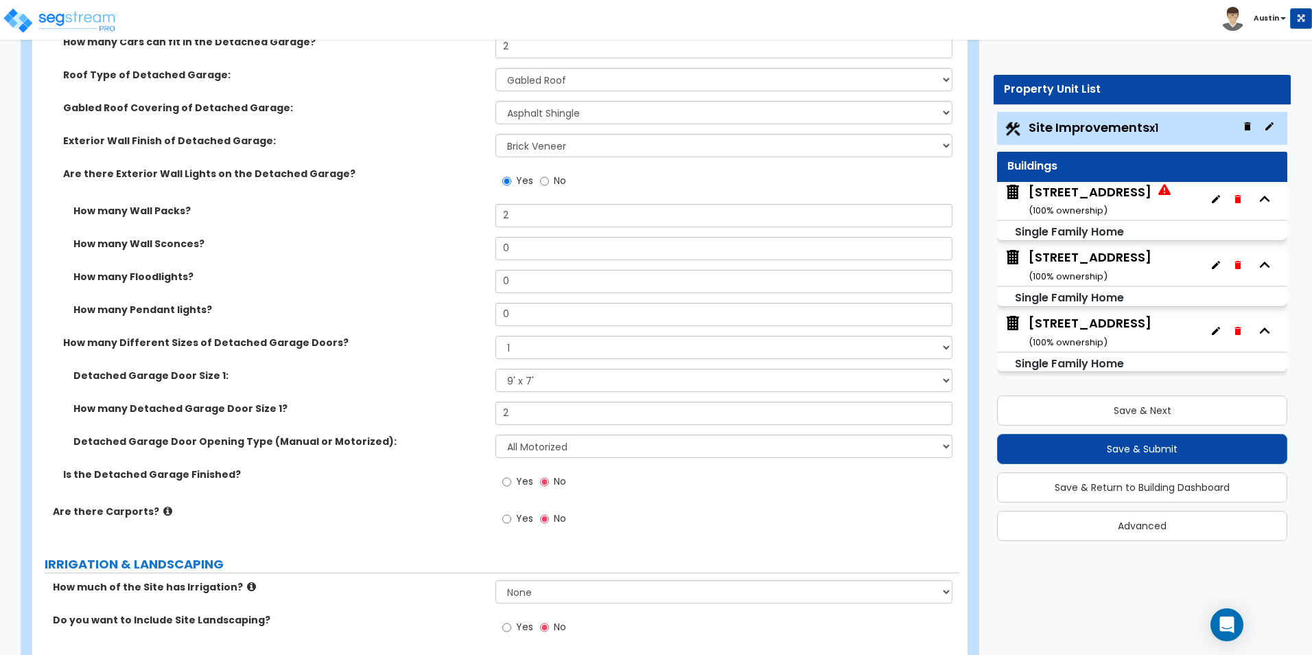
click at [526, 483] on span "Yes" at bounding box center [524, 481] width 17 height 14
click at [511, 483] on input "Yes" at bounding box center [506, 481] width 9 height 15
radio input "true"
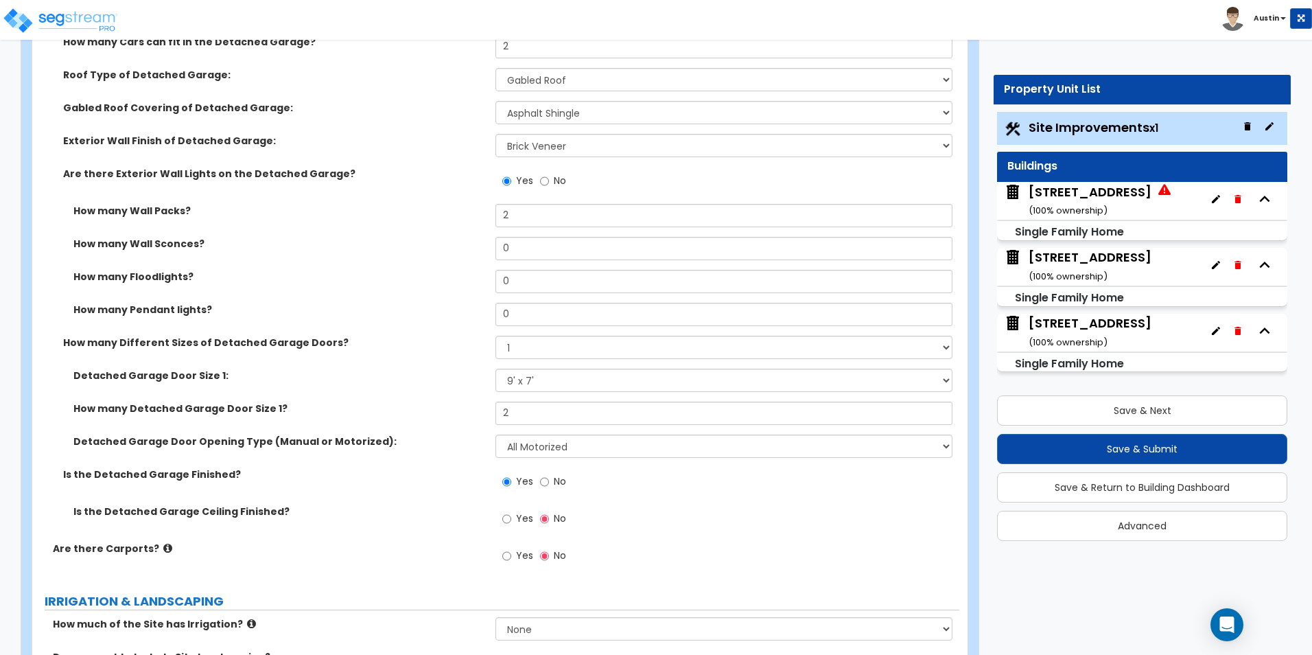
click at [526, 519] on span "Yes" at bounding box center [524, 518] width 17 height 14
click at [511, 519] on input "Yes" at bounding box center [506, 518] width 9 height 15
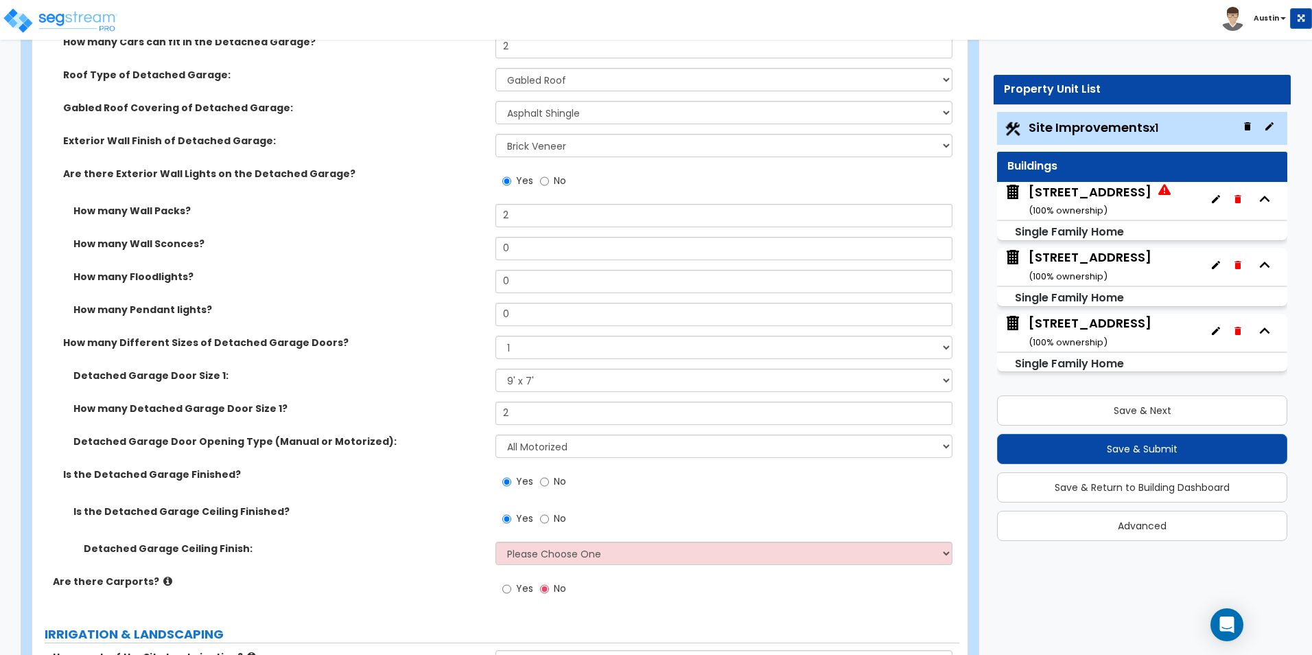
click at [557, 519] on span "No" at bounding box center [560, 518] width 12 height 14
click at [549, 519] on input "No" at bounding box center [544, 518] width 9 height 15
radio input "false"
radio input "true"
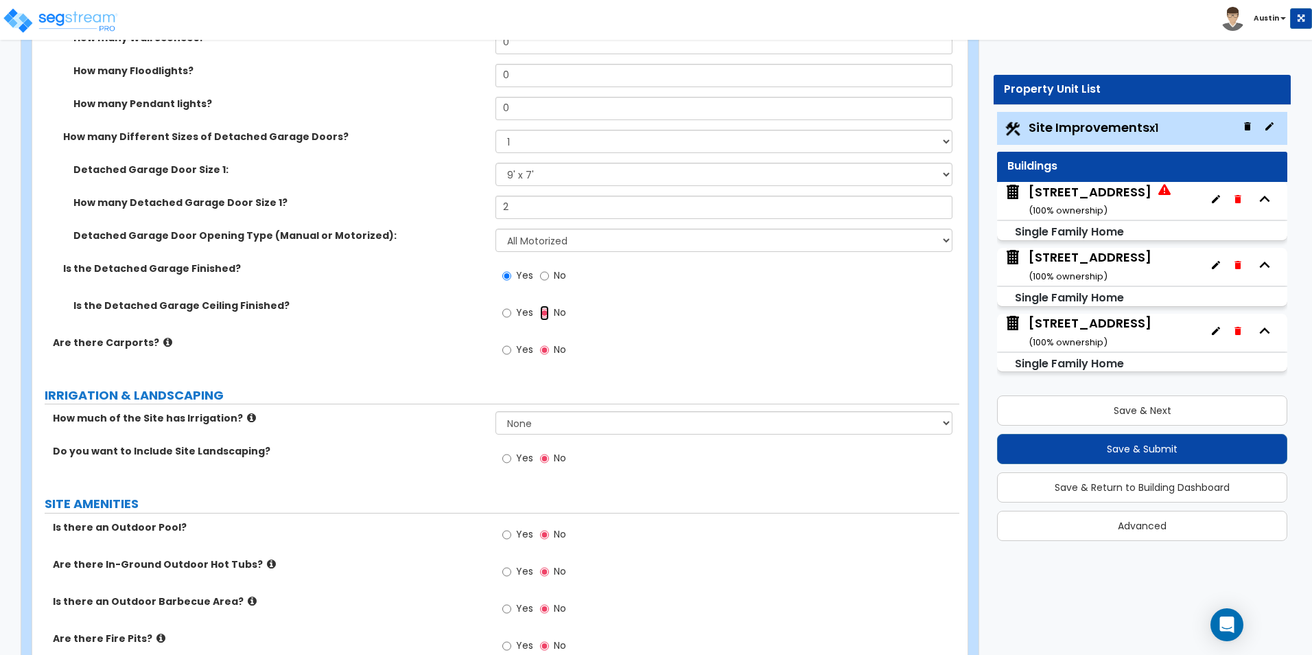
scroll to position [1304, 0]
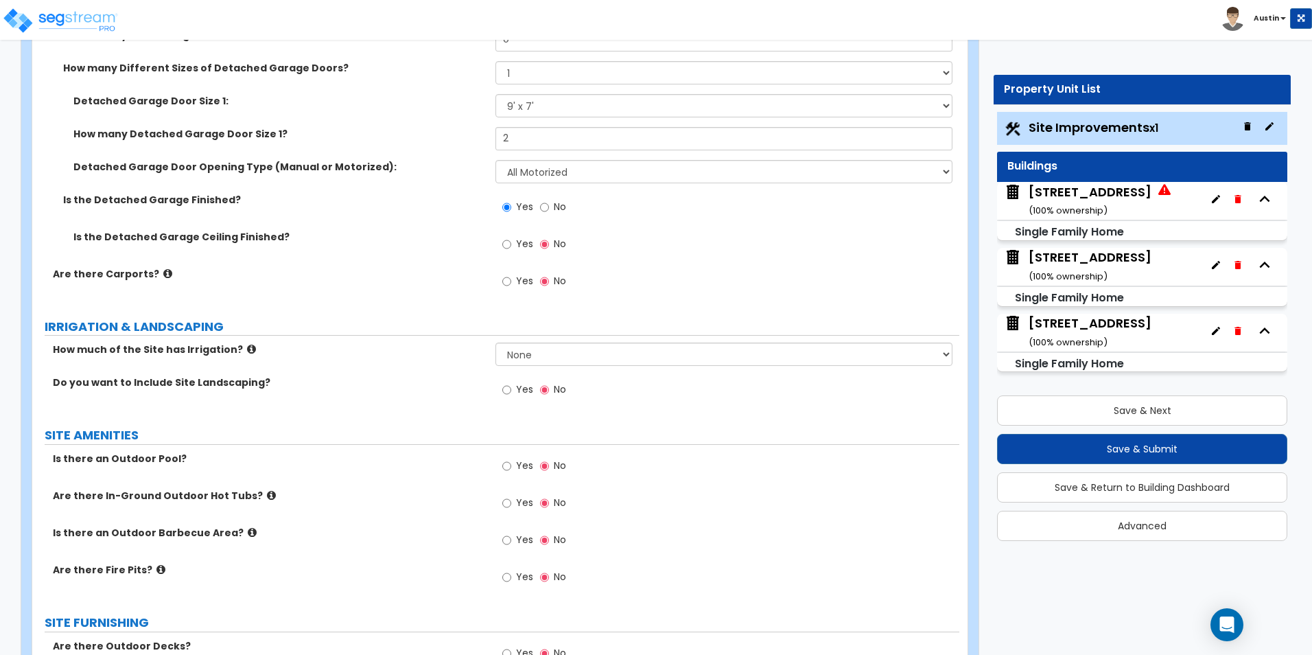
click at [530, 387] on span "Yes" at bounding box center [524, 389] width 17 height 14
click at [511, 387] on input "Yes" at bounding box center [506, 389] width 9 height 15
radio input "true"
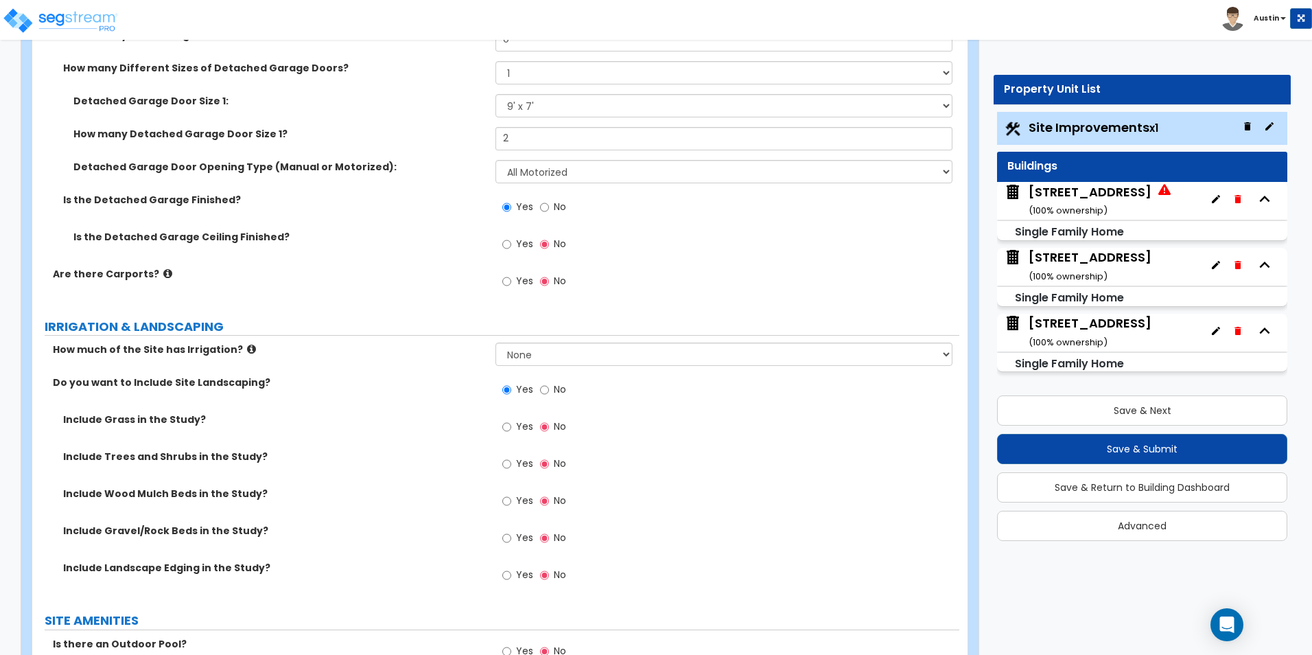
click at [522, 428] on span "Yes" at bounding box center [524, 426] width 17 height 14
click at [511, 428] on input "Yes" at bounding box center [506, 426] width 9 height 15
radio input "true"
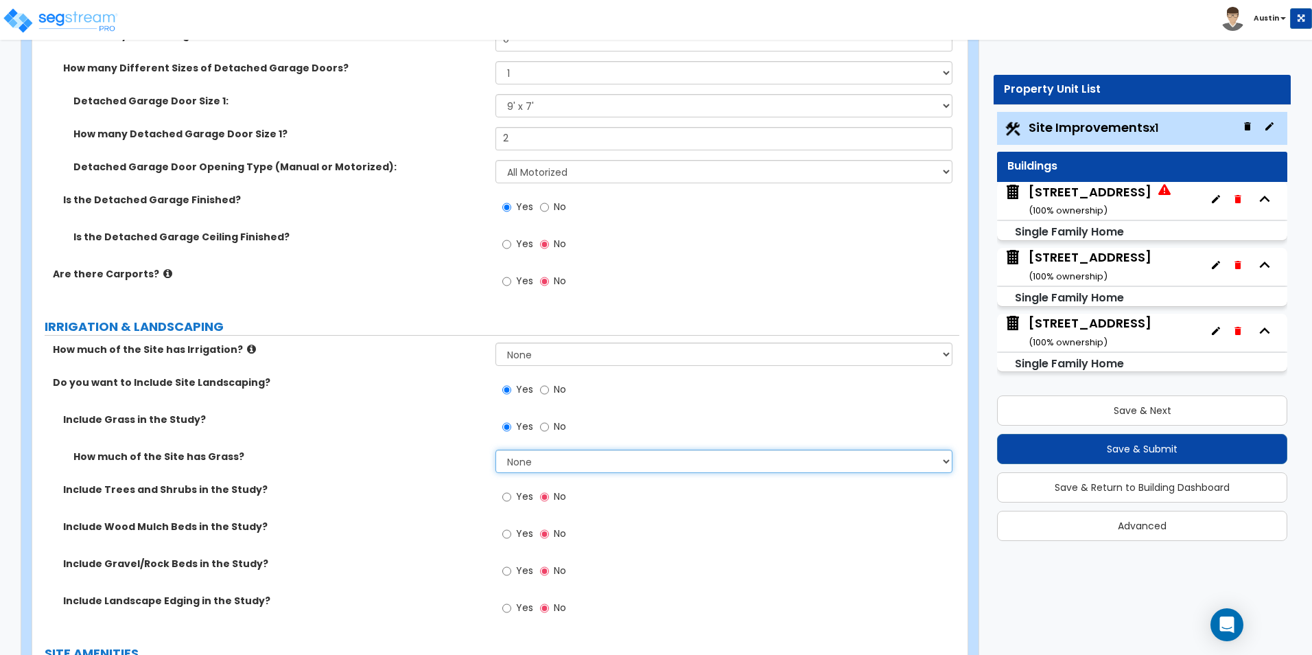
click at [537, 458] on select "None I want to Enter an Approximate Percentage I want to Enter the Square Foota…" at bounding box center [723, 460] width 456 height 23
select select "2"
click at [495, 449] on select "None I want to Enter an Approximate Percentage I want to Enter the Square Foota…" at bounding box center [723, 460] width 456 height 23
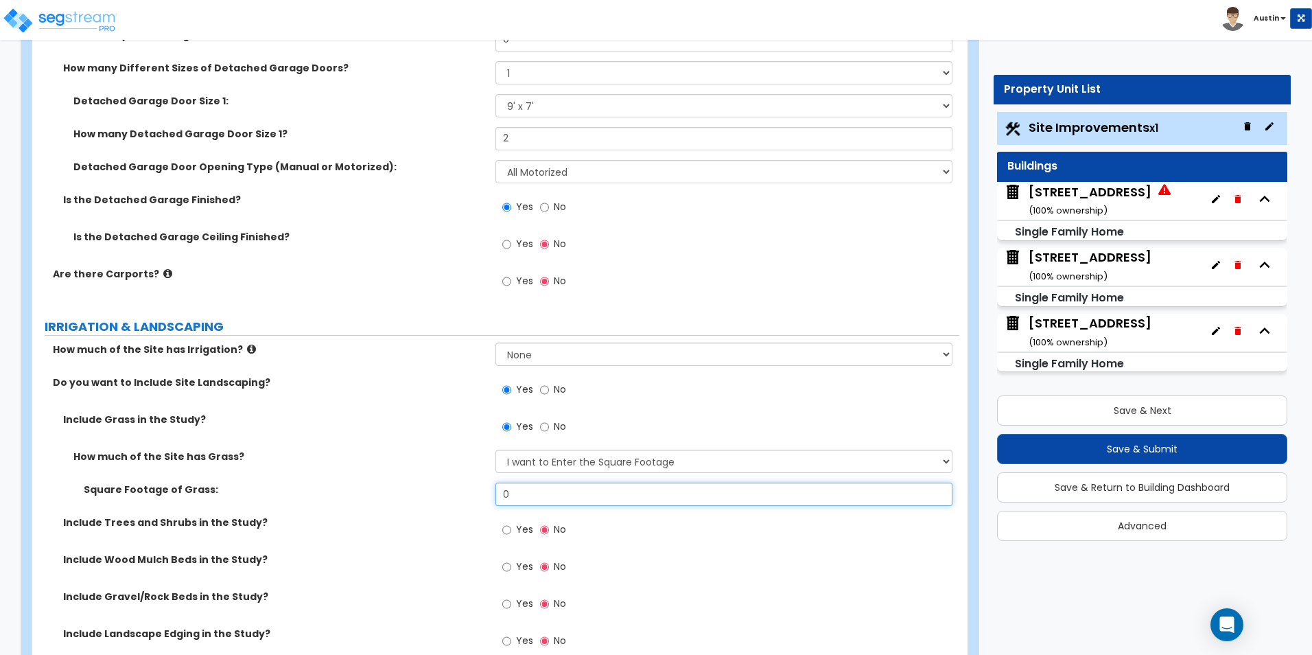
click at [550, 499] on input "0" at bounding box center [723, 493] width 456 height 23
type input "40,000"
click at [346, 464] on div "How much of the Site has Grass? None I want to Enter an Approximate Percentage …" at bounding box center [495, 465] width 927 height 33
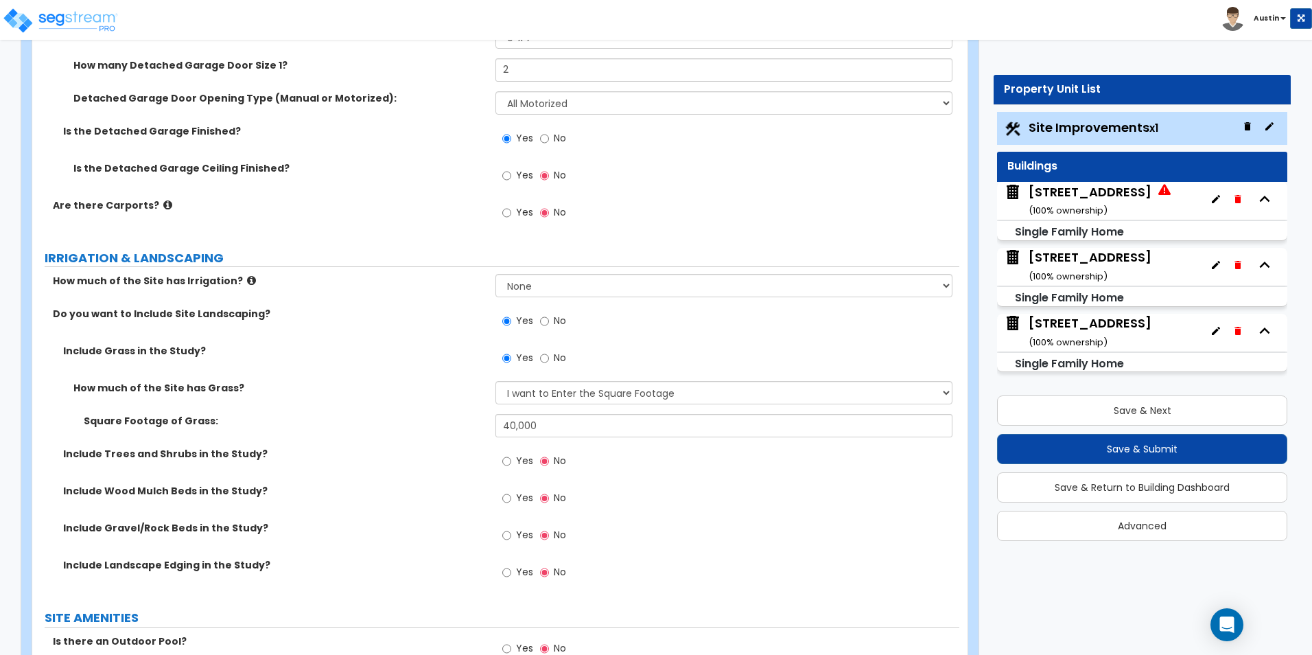
click at [526, 464] on span "Yes" at bounding box center [524, 461] width 17 height 14
click at [511, 464] on input "Yes" at bounding box center [506, 461] width 9 height 15
radio input "true"
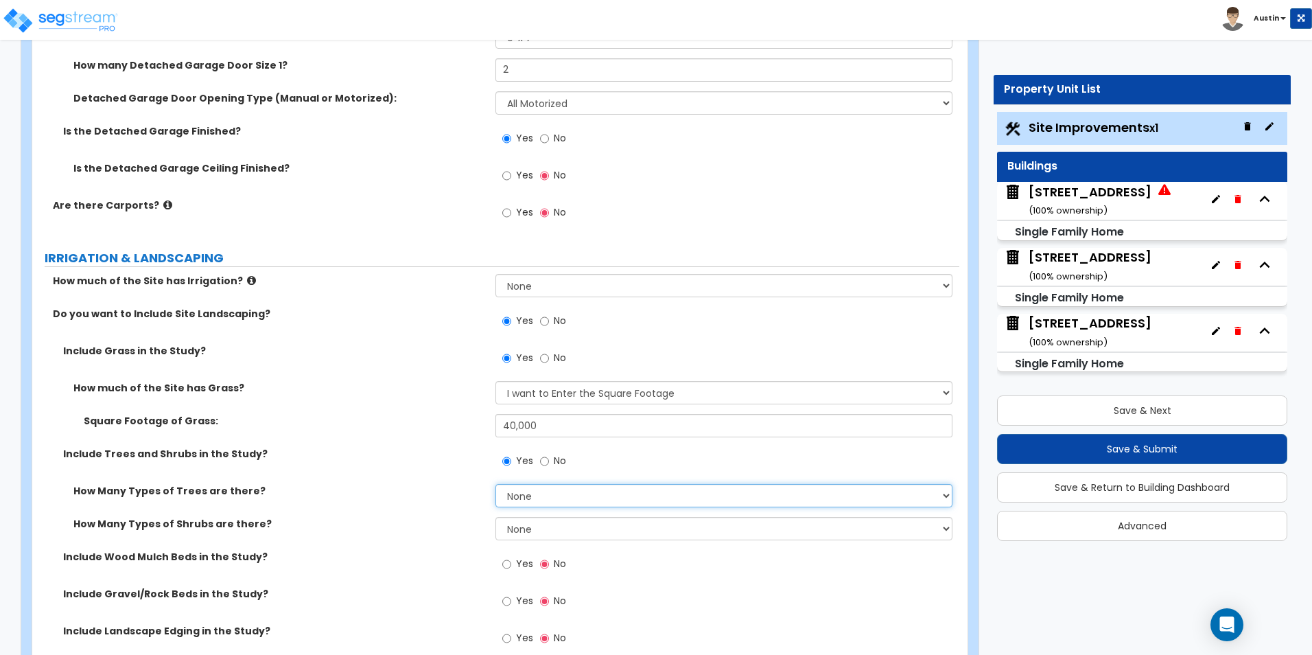
drag, startPoint x: 574, startPoint y: 496, endPoint x: 576, endPoint y: 489, distance: 7.0
click at [576, 489] on select "None 1 2 3" at bounding box center [723, 495] width 456 height 23
select select "1"
click at [495, 484] on select "None 1 2 3" at bounding box center [723, 495] width 456 height 23
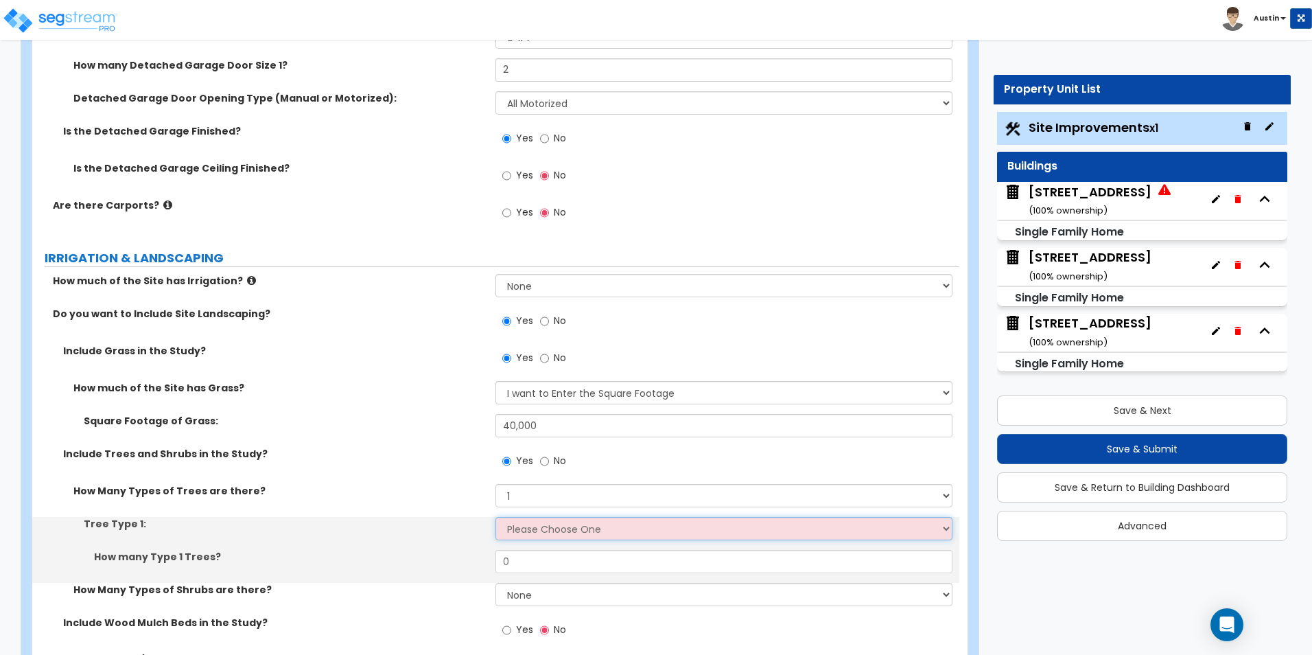
click at [557, 533] on select "Please Choose One Honey Locust Planetree Poplar Elm Hawthorn Linden Maple Red M…" at bounding box center [723, 528] width 456 height 23
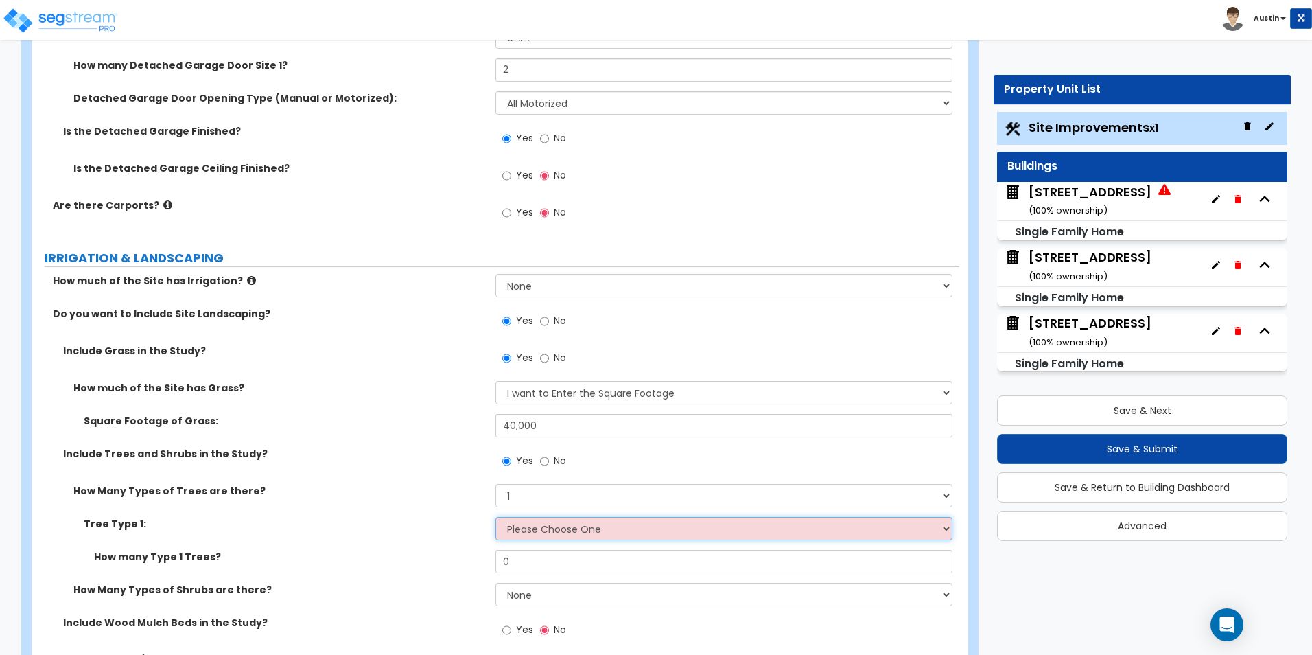
click at [558, 533] on select "Please Choose One Honey Locust Planetree Poplar Elm Hawthorn Linden Maple Red M…" at bounding box center [723, 528] width 456 height 23
click at [533, 529] on select "Please Choose One Honey Locust Planetree Poplar Elm Hawthorn Linden Maple Red M…" at bounding box center [723, 528] width 456 height 23
click at [585, 531] on select "Please Choose One Honey Locust Planetree Poplar Elm Hawthorn Linden Maple Red M…" at bounding box center [723, 528] width 456 height 23
select select "6"
click at [495, 517] on select "Please Choose One Honey Locust Planetree Poplar Elm Hawthorn Linden Maple Red M…" at bounding box center [723, 528] width 456 height 23
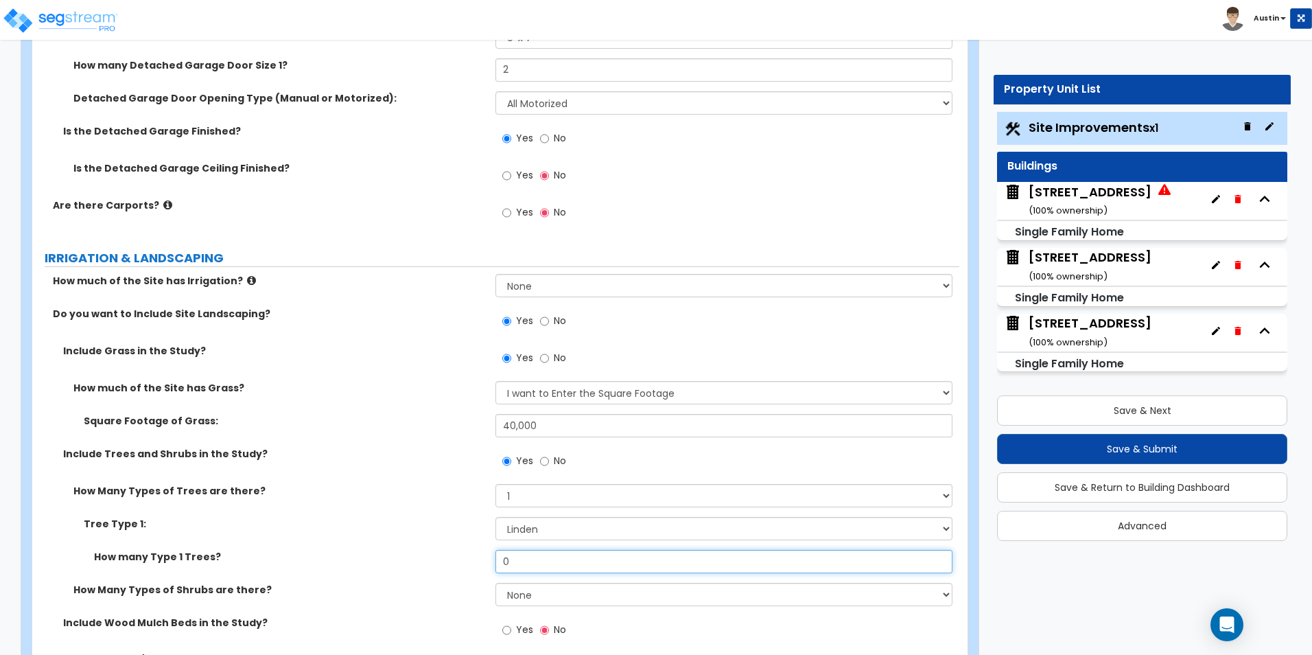
click at [528, 560] on input "0" at bounding box center [723, 561] width 456 height 23
click at [550, 564] on input "0" at bounding box center [723, 561] width 456 height 23
type input "15"
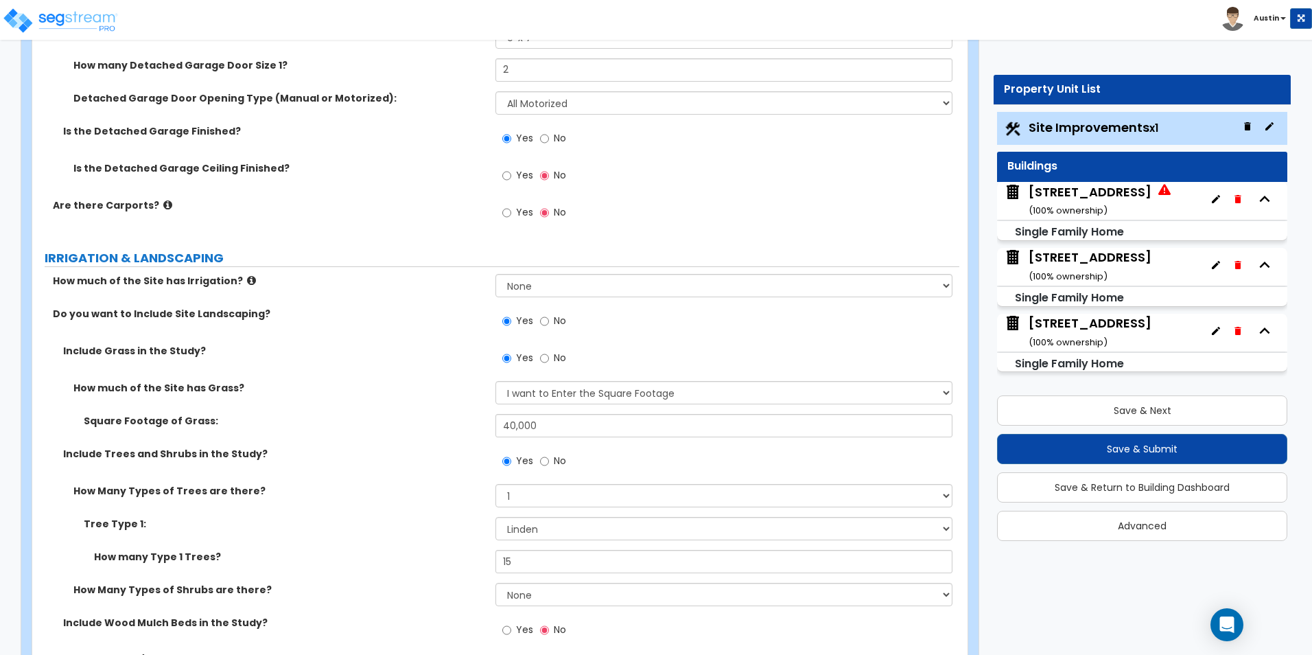
click at [412, 527] on label "Tree Type 1:" at bounding box center [284, 524] width 401 height 14
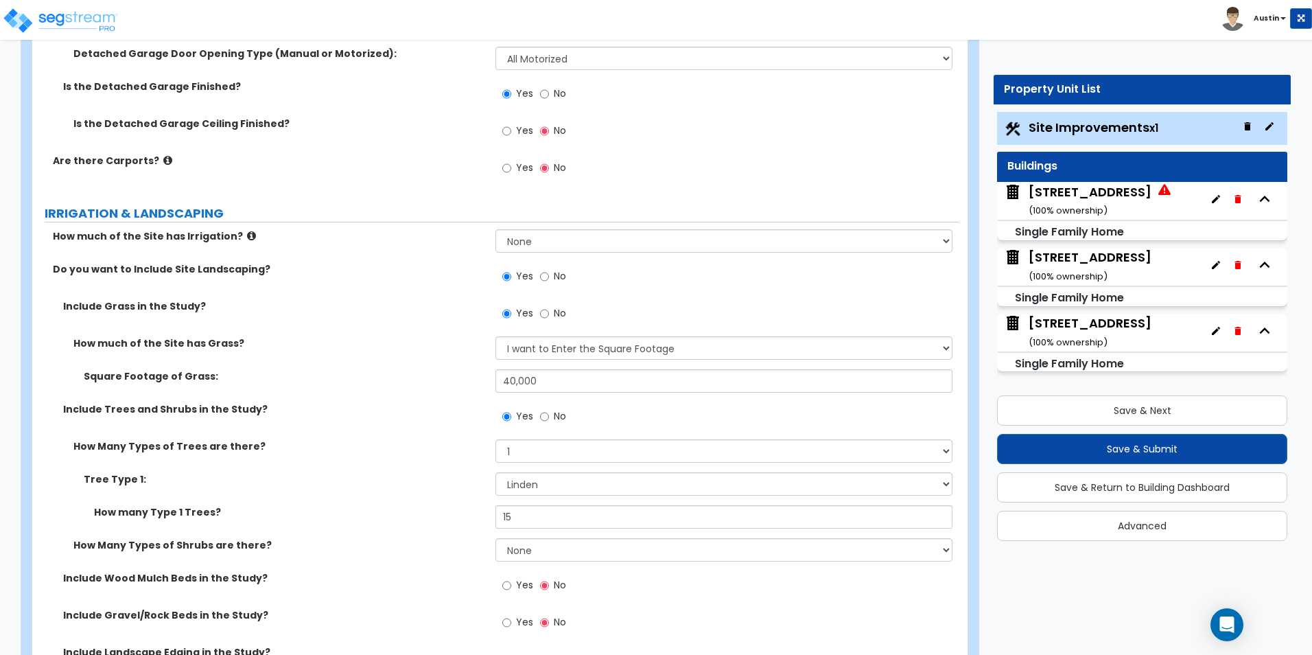
scroll to position [1441, 0]
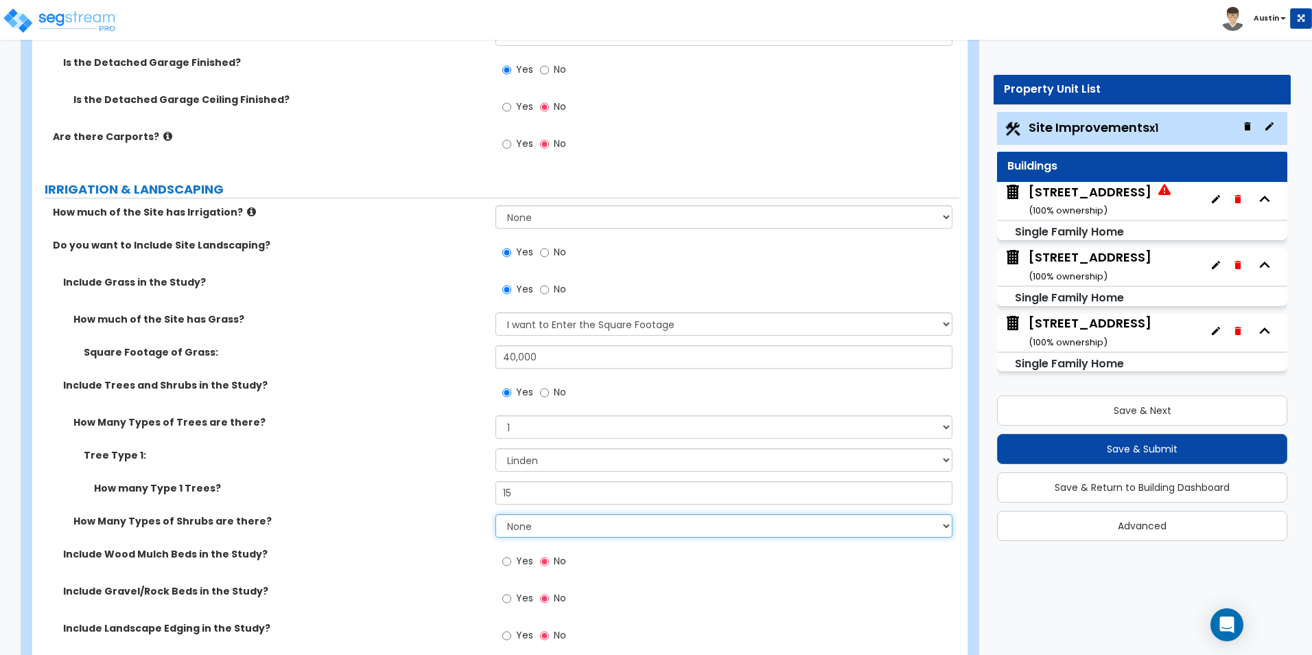
click at [553, 523] on select "None 1 2 3" at bounding box center [723, 525] width 456 height 23
click at [548, 525] on select "None 1 2 3" at bounding box center [723, 525] width 456 height 23
select select "1"
click at [495, 514] on select "None 1 2 3" at bounding box center [723, 525] width 456 height 23
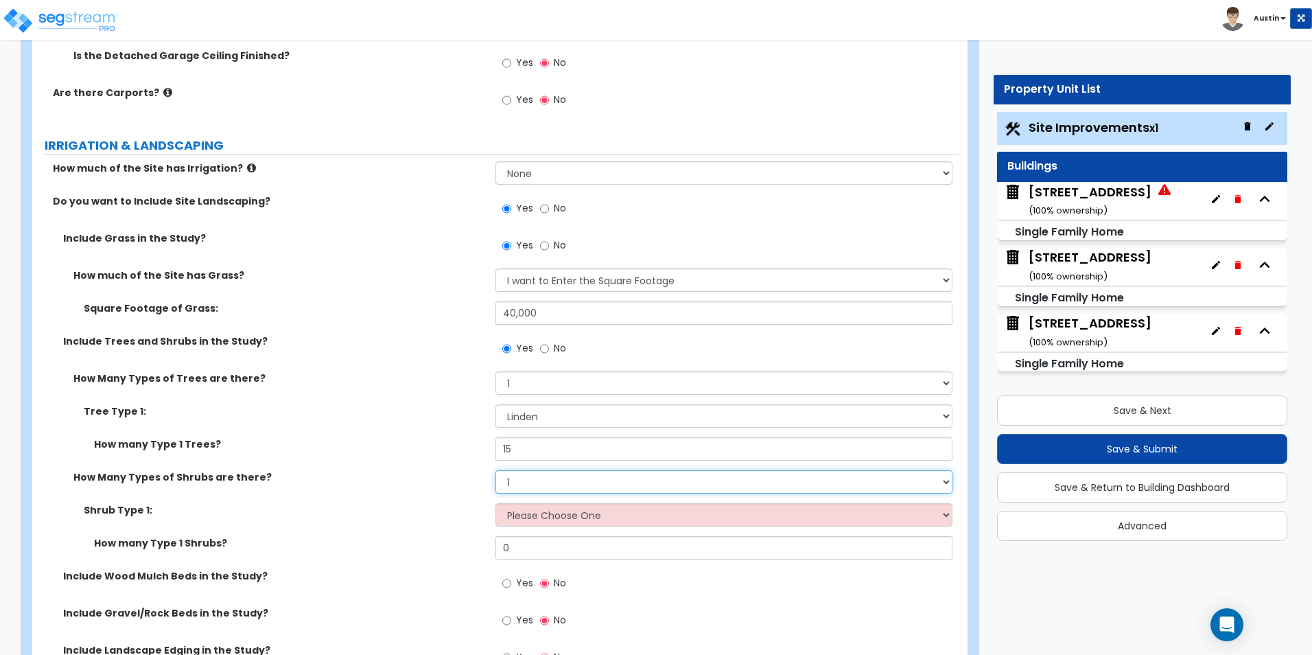
scroll to position [1510, 0]
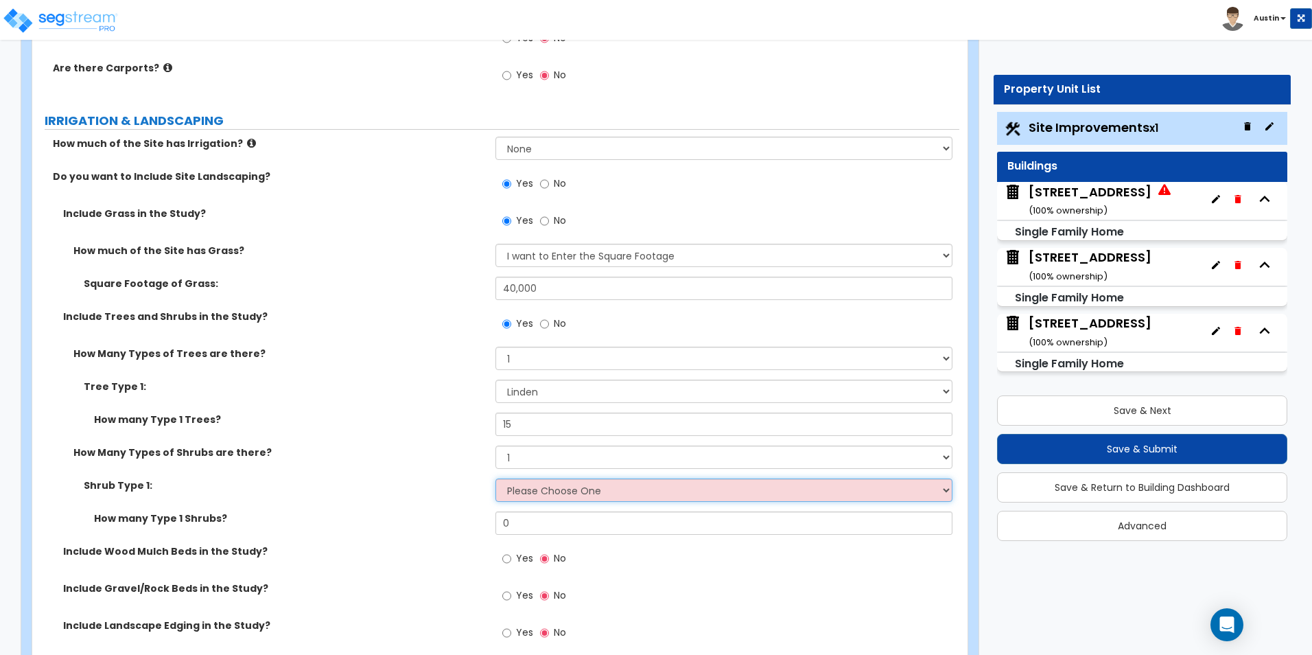
click at [537, 489] on select "Please Choose One Arborvitae Azalea Yew Boxwood Juniper [PERSON_NAME] Cotoneast…" at bounding box center [723, 489] width 456 height 23
select select "4"
click at [495, 478] on select "Please Choose One Arborvitae Azalea Yew Boxwood Juniper [PERSON_NAME] Cotoneast…" at bounding box center [723, 489] width 456 height 23
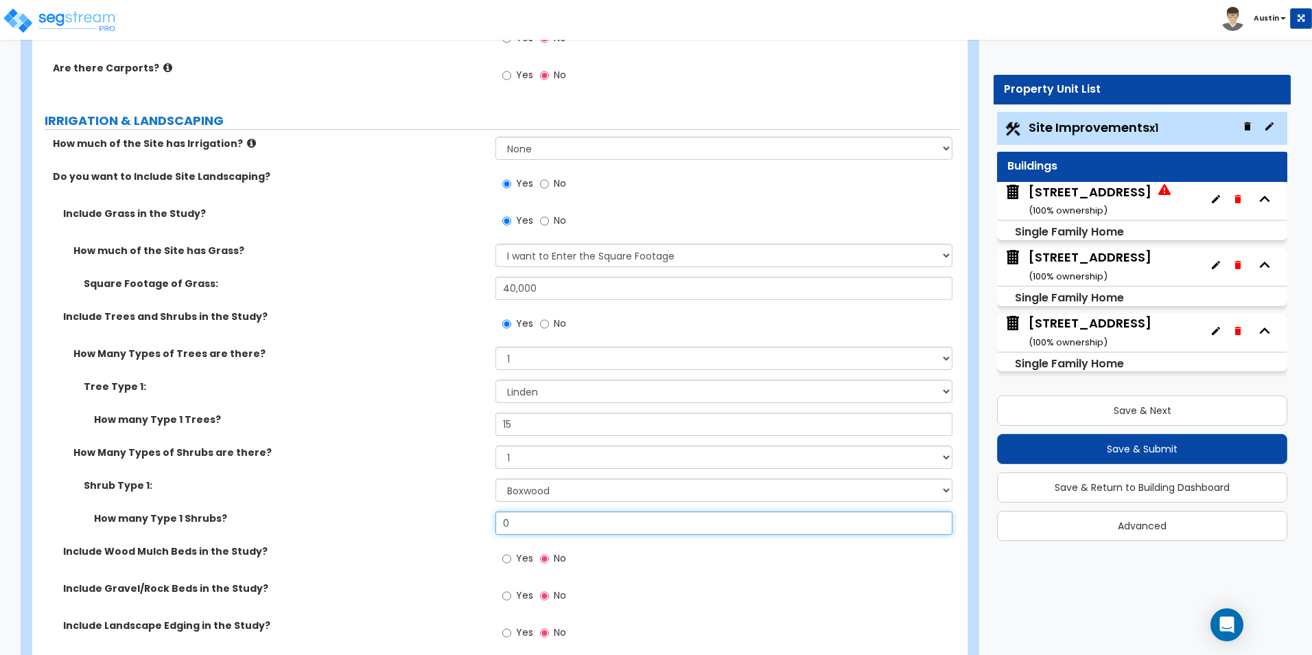
click at [539, 519] on input "0" at bounding box center [723, 522] width 456 height 23
type input "25"
click at [373, 491] on label "Shrub Type 1:" at bounding box center [284, 485] width 401 height 14
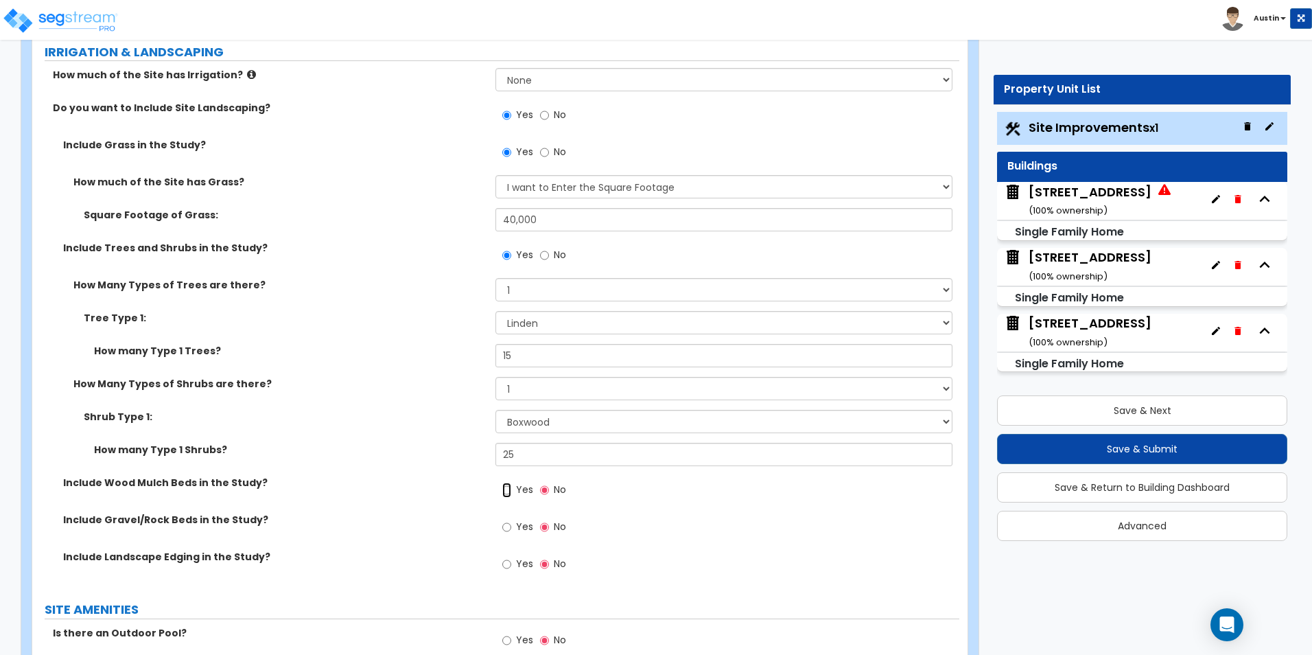
click at [509, 492] on input "Yes" at bounding box center [506, 489] width 9 height 15
radio input "true"
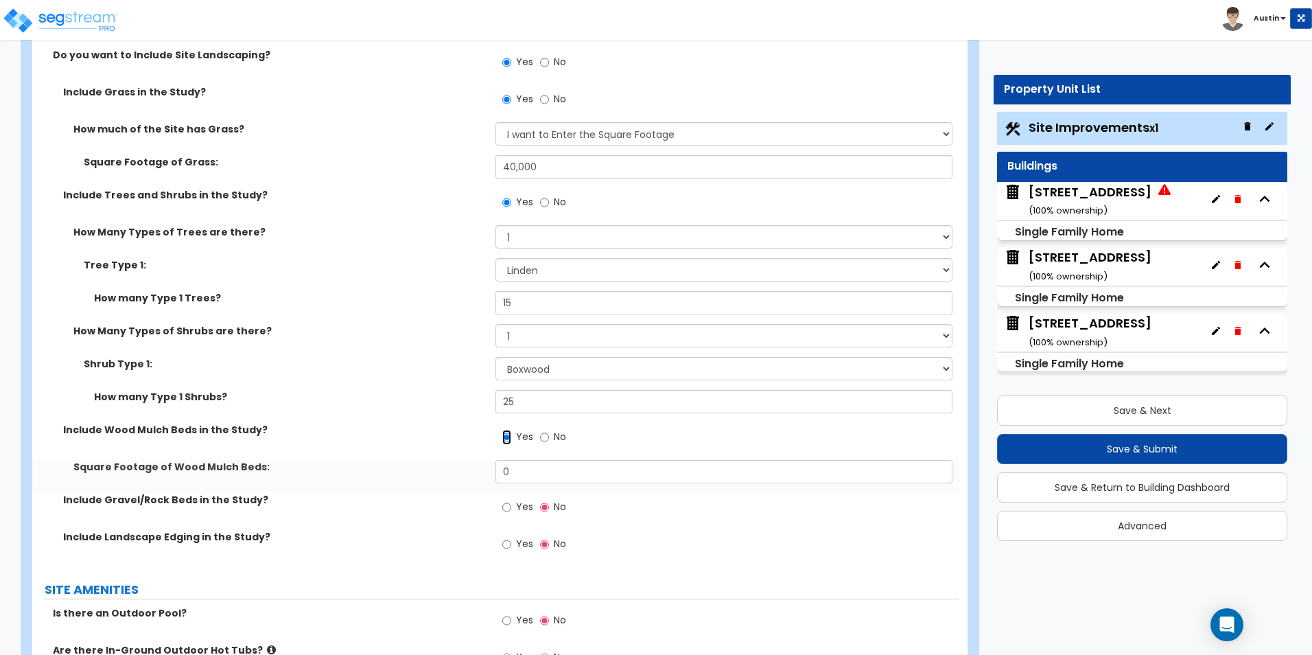
scroll to position [1647, 0]
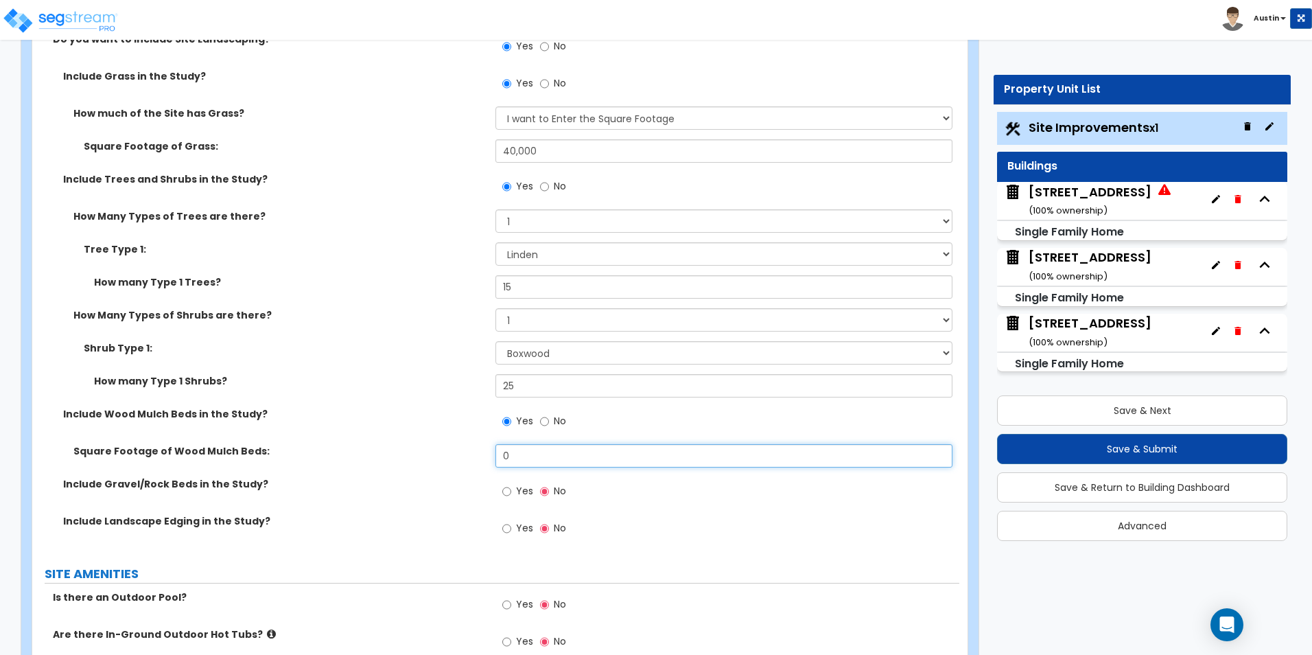
click at [530, 461] on input "0" at bounding box center [723, 455] width 456 height 23
type input "250"
click at [340, 395] on div "How many Type 1 Shrubs? 25" at bounding box center [495, 390] width 927 height 33
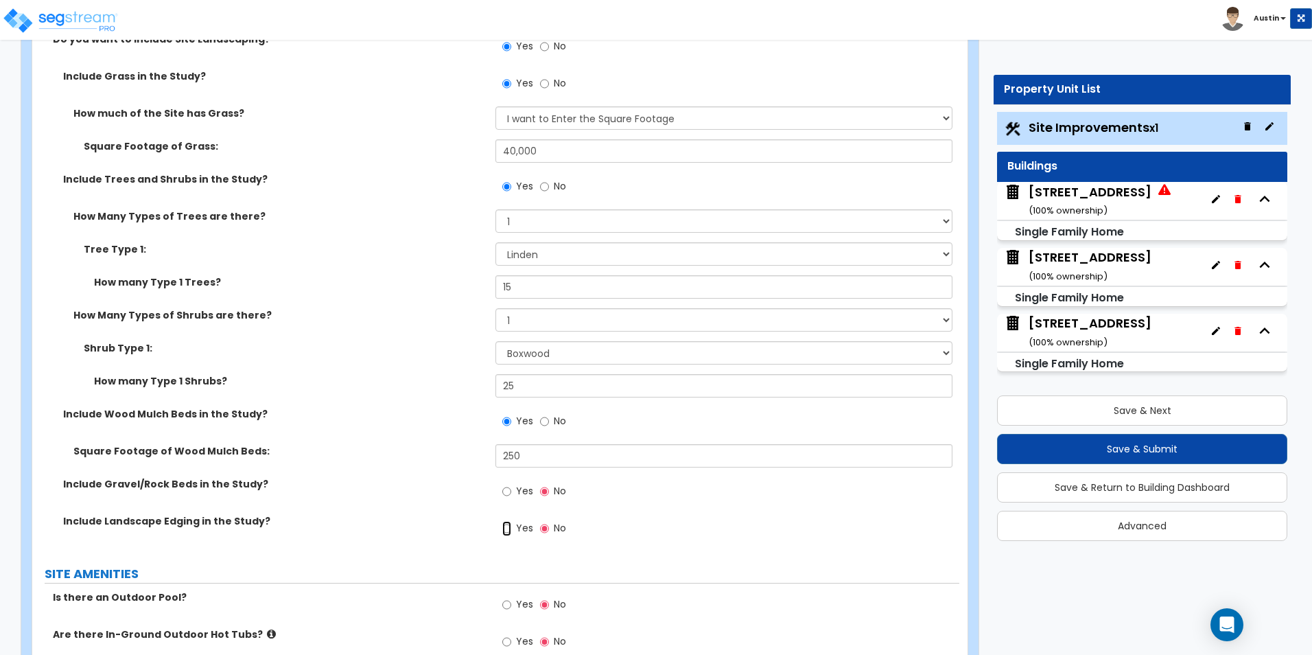
click at [506, 526] on input "Yes" at bounding box center [506, 528] width 9 height 15
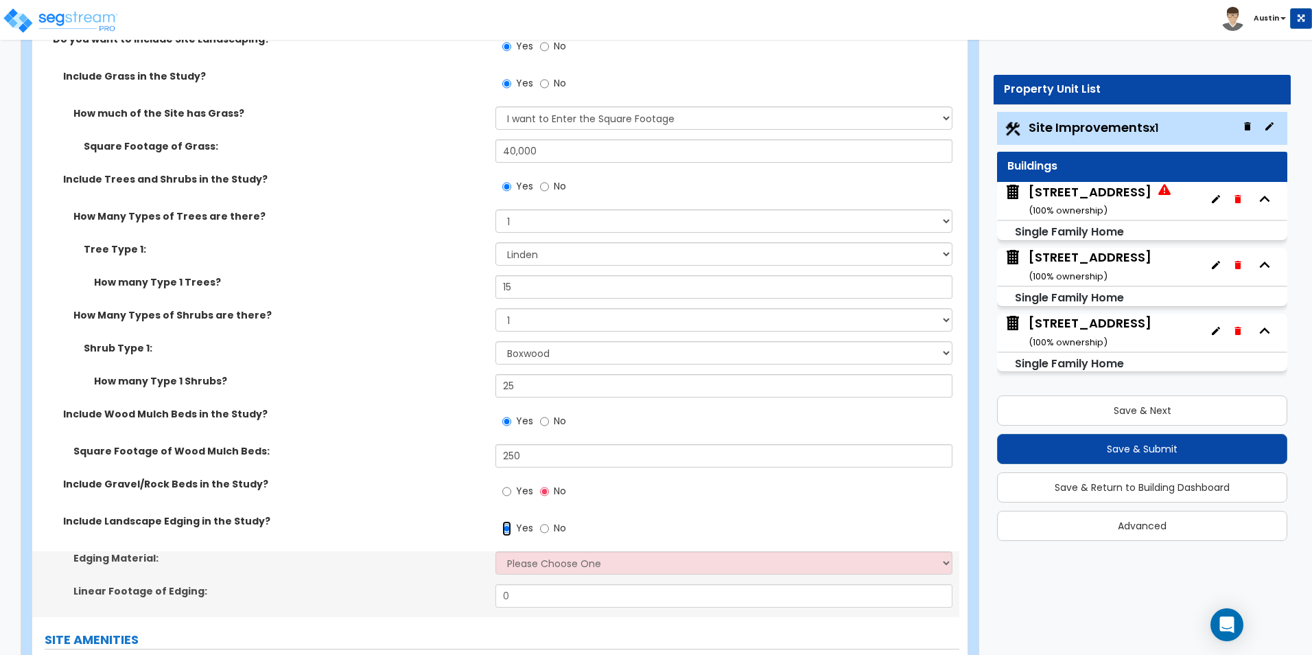
scroll to position [1716, 0]
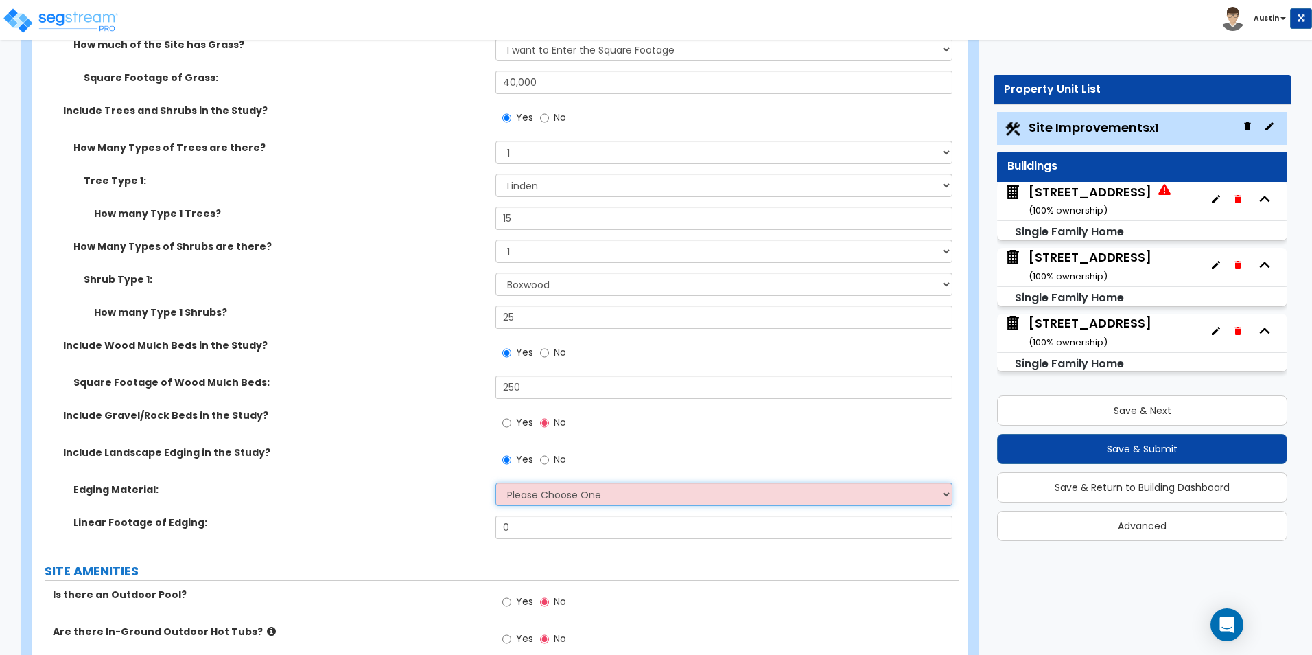
click at [568, 489] on select "Please Choose One Metal Brick Railroad Ties Concrete" at bounding box center [723, 493] width 456 height 23
click at [570, 500] on select "Please Choose One Metal Brick Railroad Ties Concrete" at bounding box center [723, 493] width 456 height 23
drag, startPoint x: 570, startPoint y: 500, endPoint x: 579, endPoint y: 499, distance: 9.6
click at [570, 500] on select "Please Choose One Metal Brick Railroad Ties Concrete" at bounding box center [723, 493] width 456 height 23
click at [548, 465] on input "No" at bounding box center [544, 459] width 9 height 15
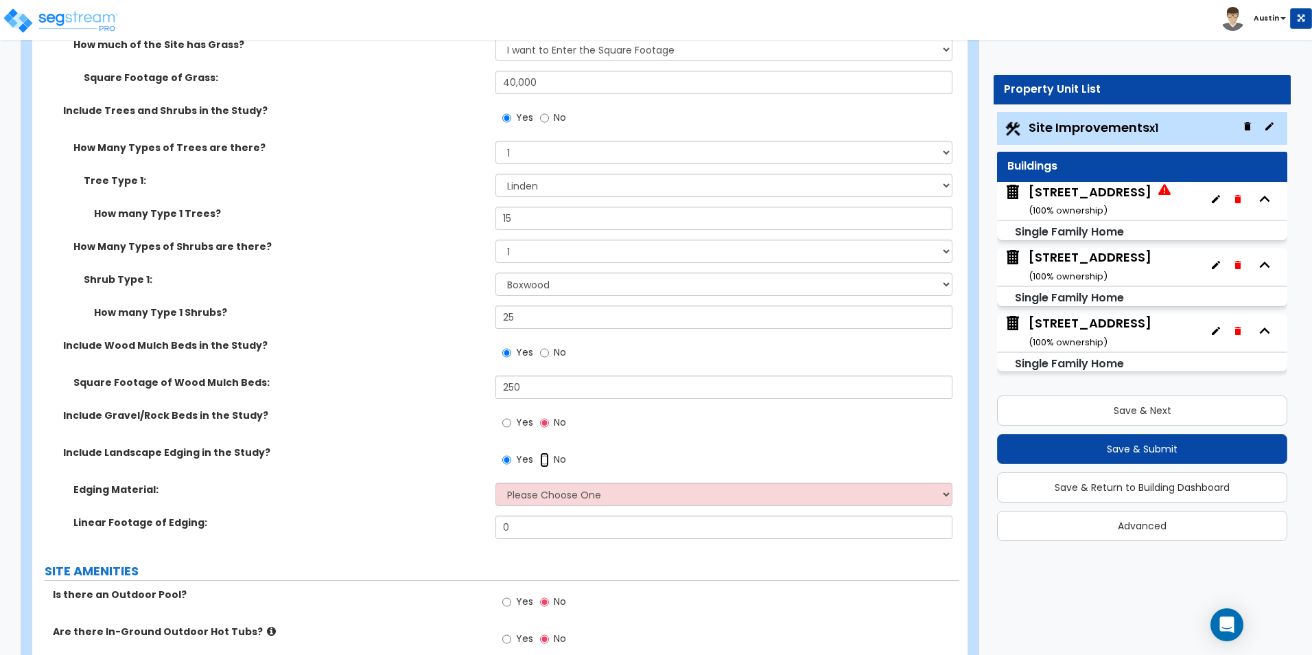
radio input "false"
radio input "true"
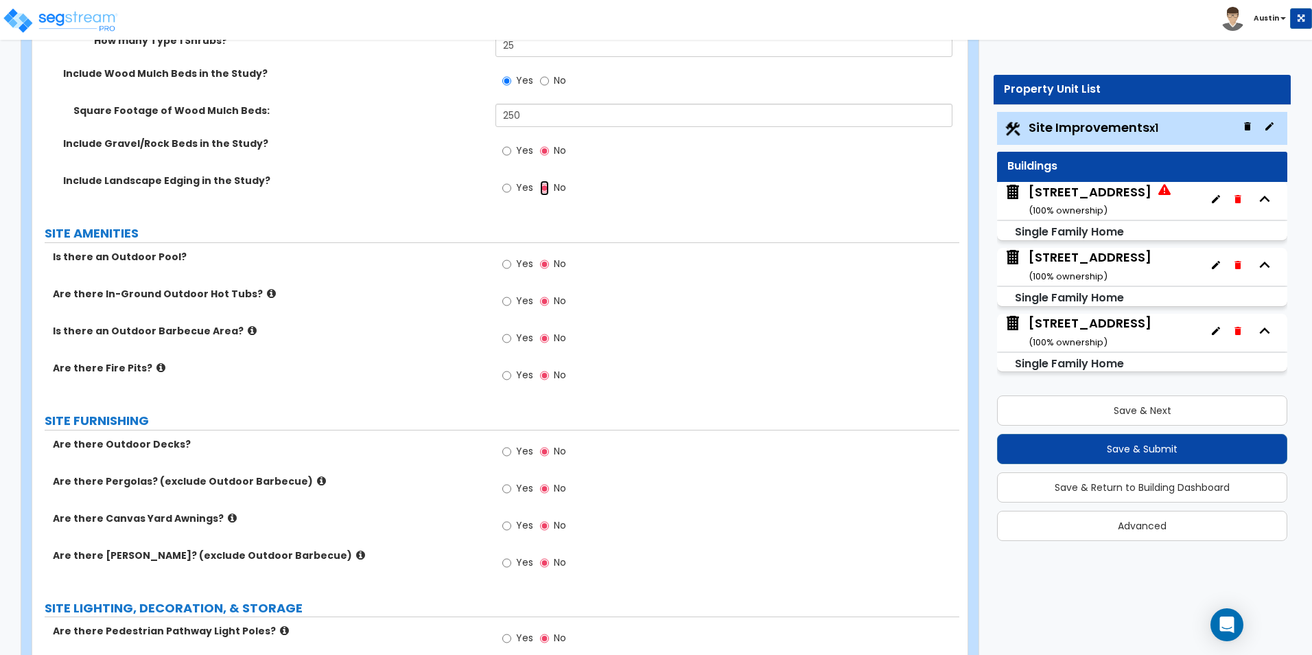
scroll to position [1990, 0]
